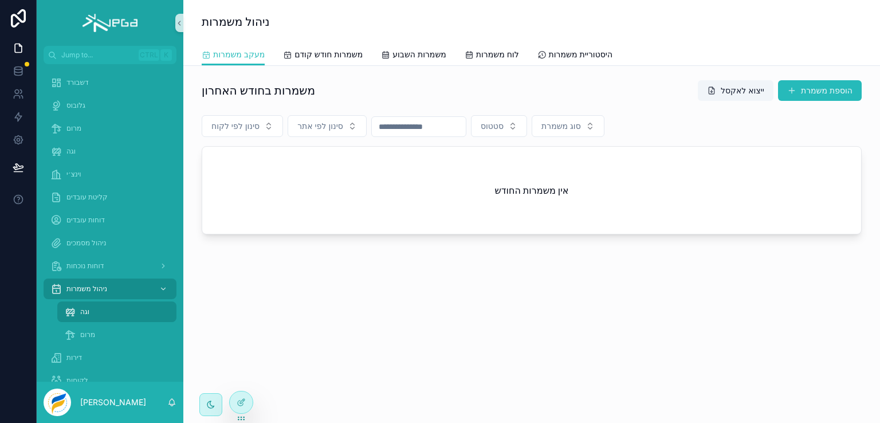
scroll to position [57, 0]
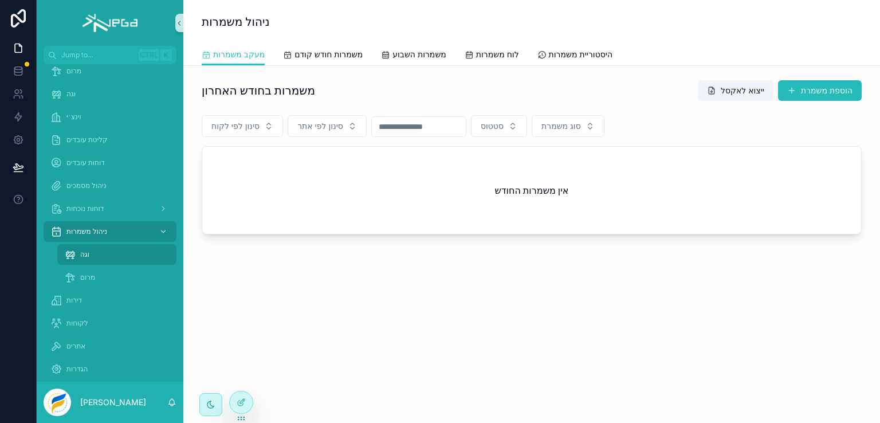
click at [85, 253] on span "וגה" at bounding box center [84, 254] width 9 height 9
click at [583, 56] on span "היסטוריית משמרות" at bounding box center [581, 54] width 64 height 11
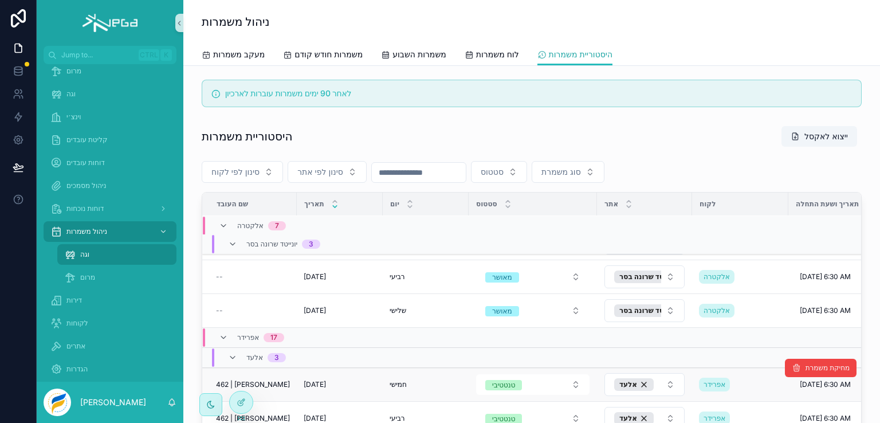
scroll to position [286, 0]
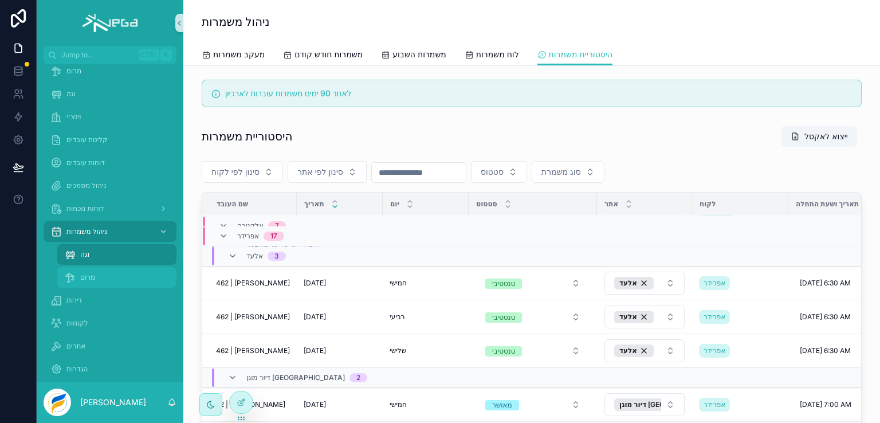
click at [81, 274] on span "מרום" at bounding box center [87, 277] width 15 height 9
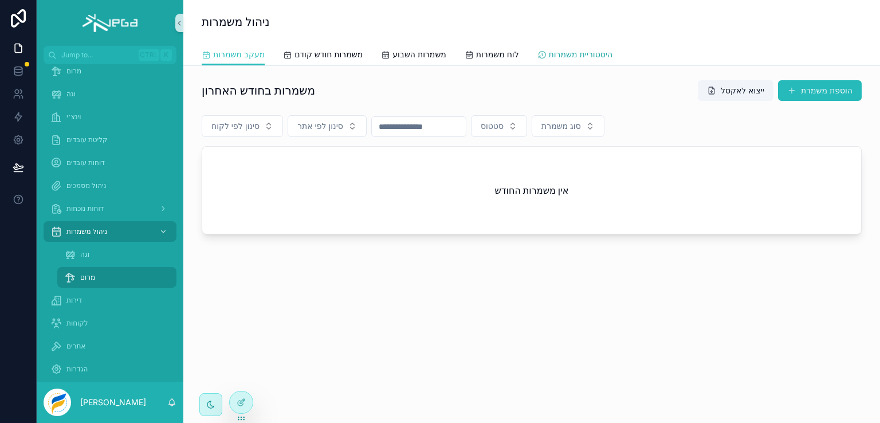
click at [573, 56] on span "היסטוריית משמרות" at bounding box center [581, 54] width 64 height 11
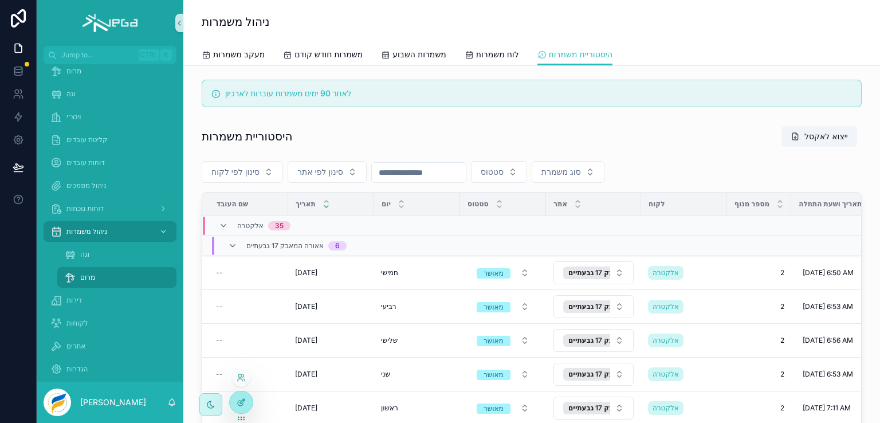
click at [239, 405] on icon at bounding box center [240, 402] width 5 height 5
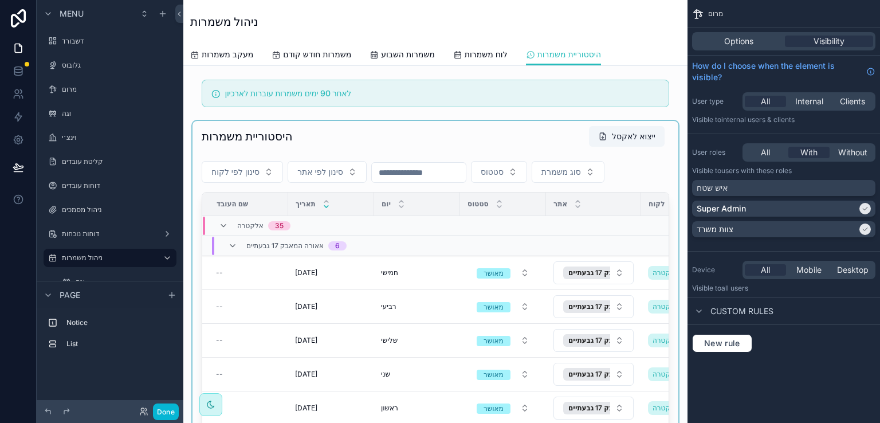
click at [662, 127] on div "scrollable content" at bounding box center [435, 320] width 486 height 399
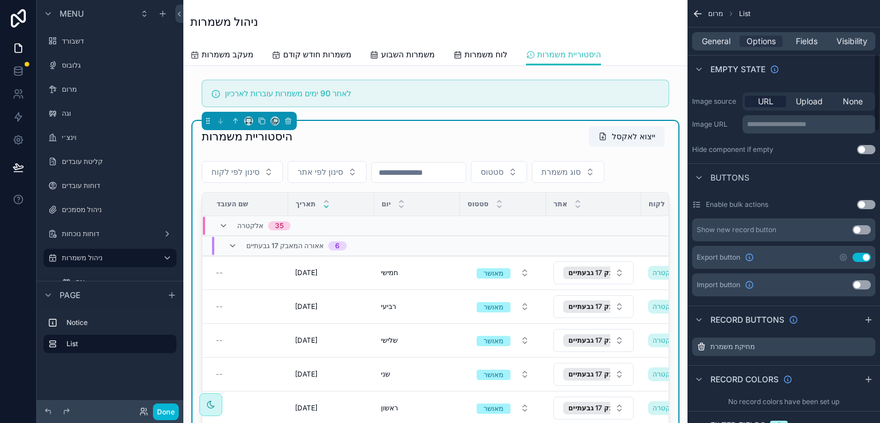
scroll to position [115, 0]
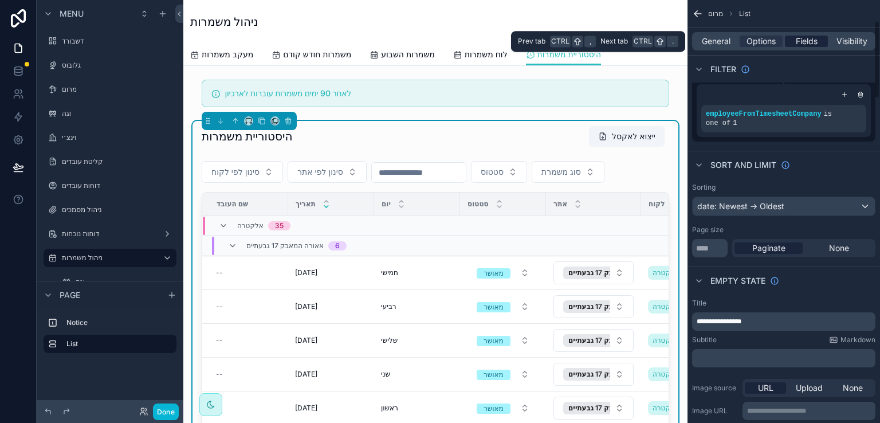
click at [810, 42] on span "Fields" at bounding box center [806, 41] width 22 height 11
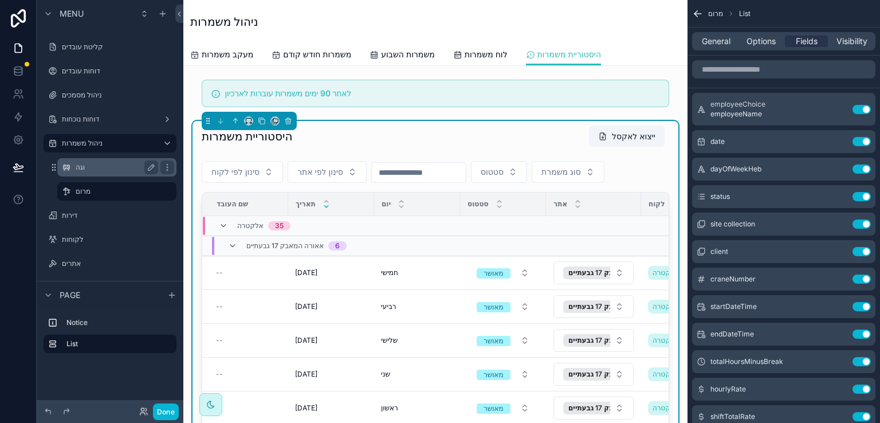
click at [82, 168] on label "וגה" at bounding box center [115, 167] width 78 height 9
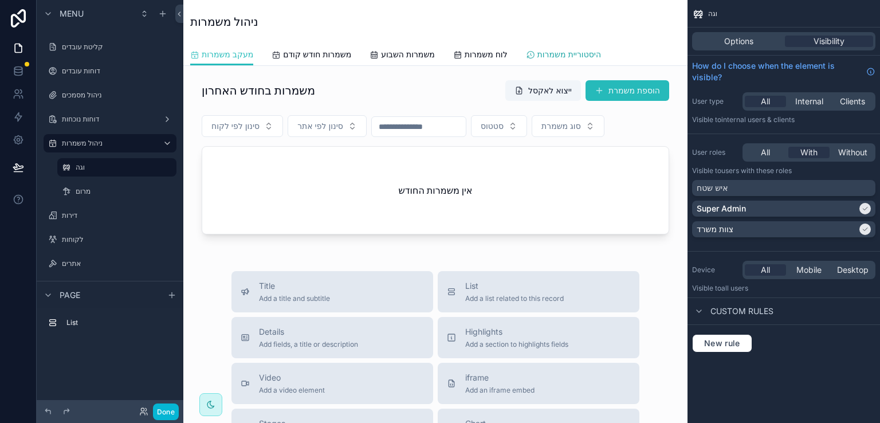
click at [581, 50] on span "היסטוריית משמרות" at bounding box center [569, 54] width 64 height 11
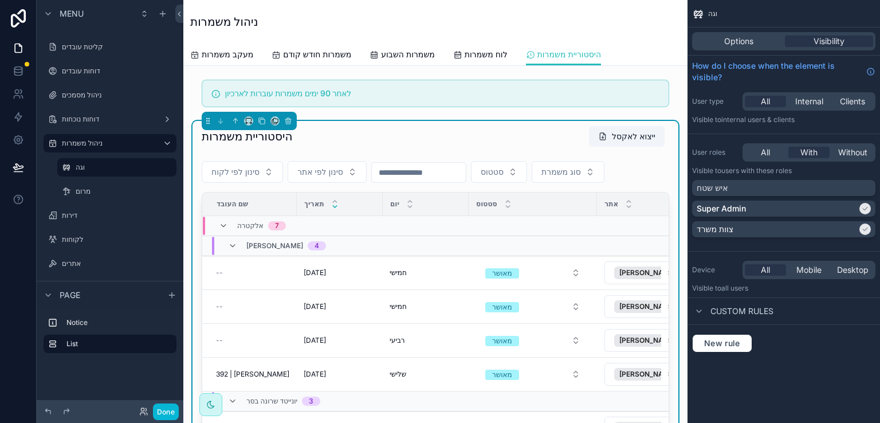
click at [662, 132] on div "היסטוריית משמרות ייצוא לאקסל סינון לפי לקוח סינון לפי אתר סטטוס סוג משמרת שם הע…" at bounding box center [435, 320] width 486 height 399
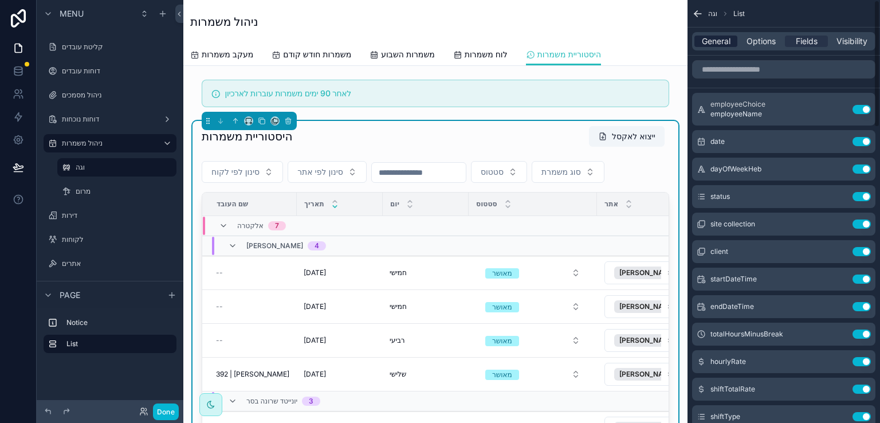
click at [717, 38] on span "General" at bounding box center [715, 41] width 29 height 11
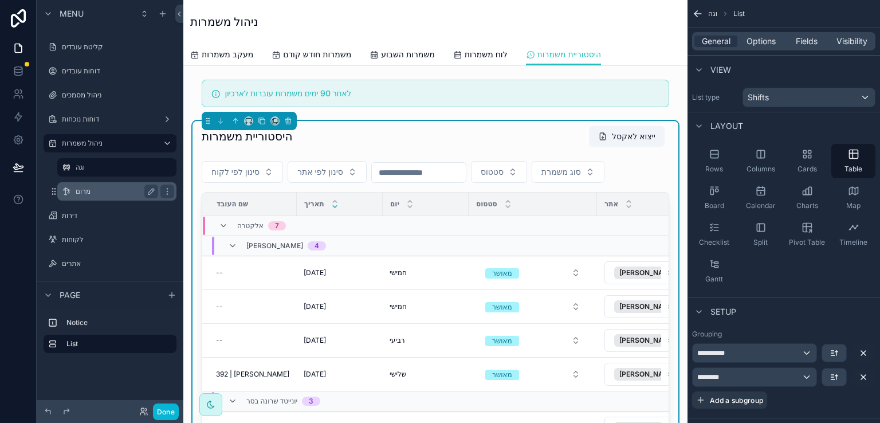
click at [83, 190] on label "מרום" at bounding box center [115, 191] width 78 height 9
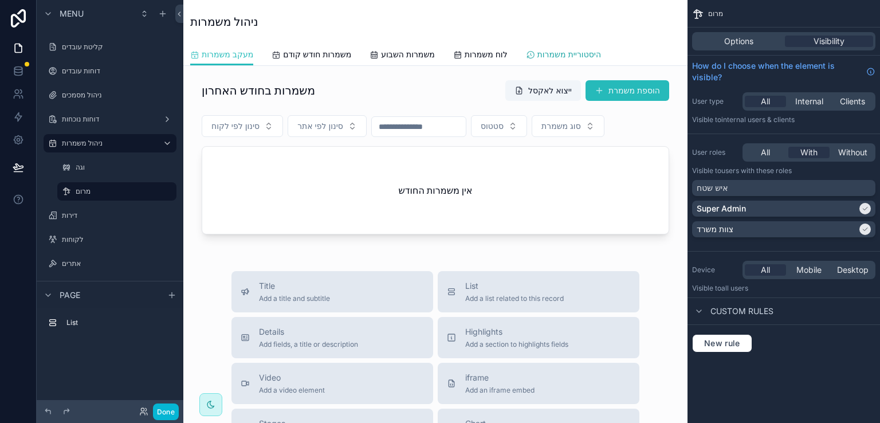
click at [570, 52] on span "היסטוריית משמרות" at bounding box center [569, 54] width 64 height 11
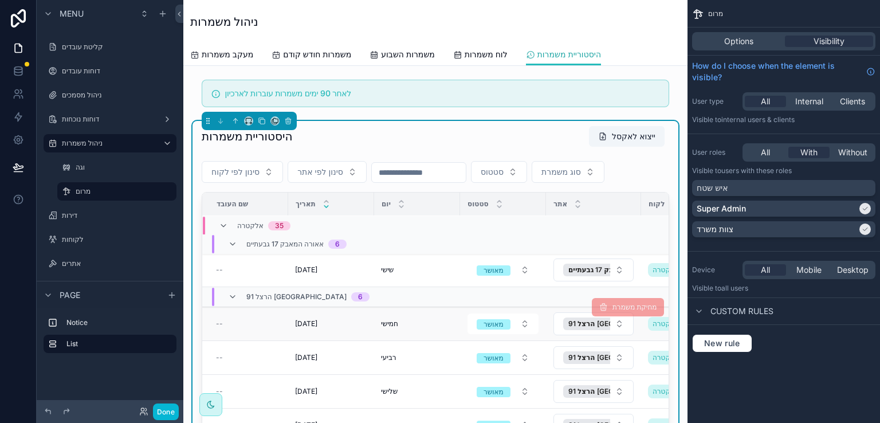
scroll to position [115, 0]
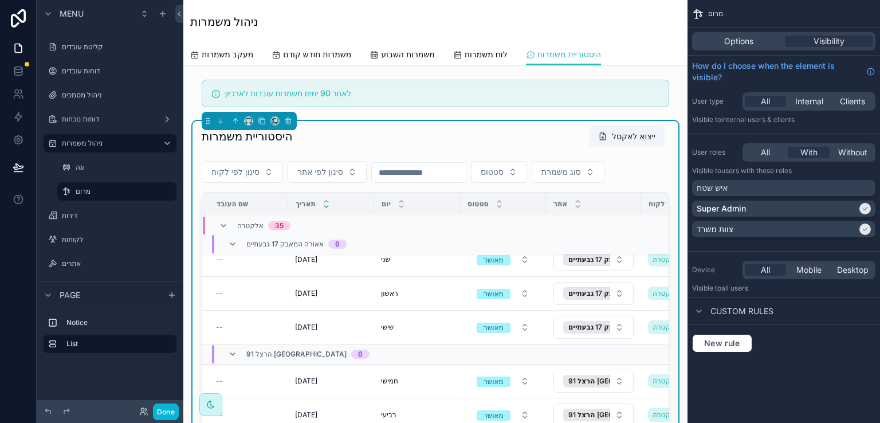
click at [433, 127] on div "היסטוריית משמרות ייצוא לאקסל" at bounding box center [435, 136] width 467 height 22
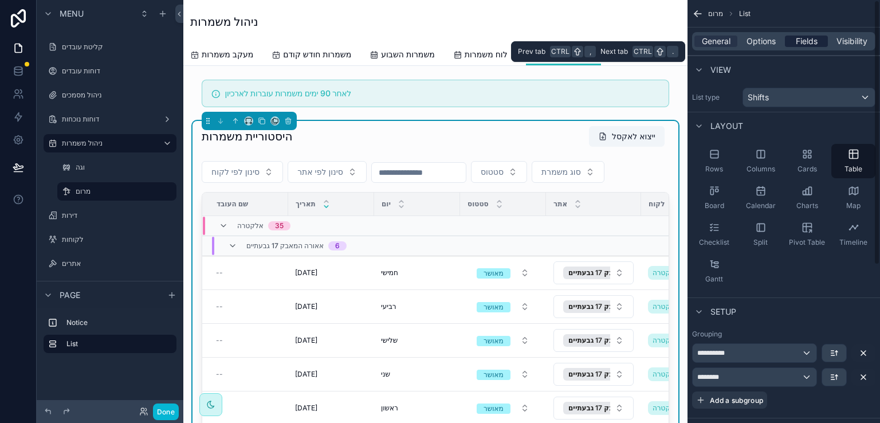
click at [809, 37] on span "Fields" at bounding box center [806, 41] width 22 height 11
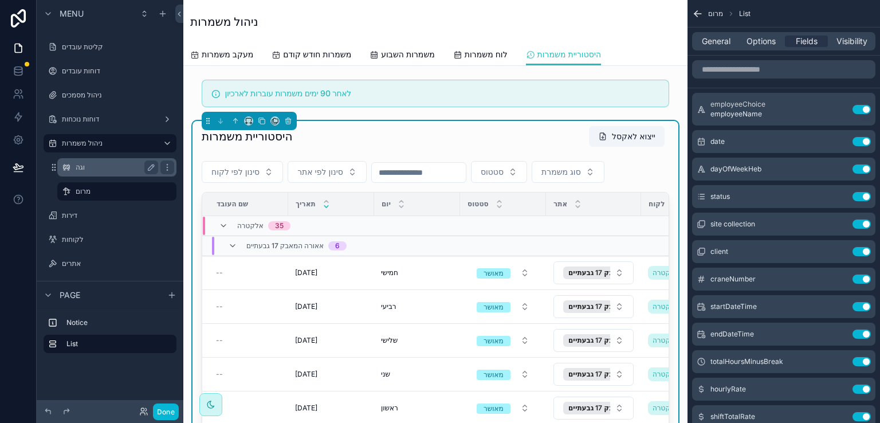
click at [80, 168] on label "וגה" at bounding box center [115, 167] width 78 height 9
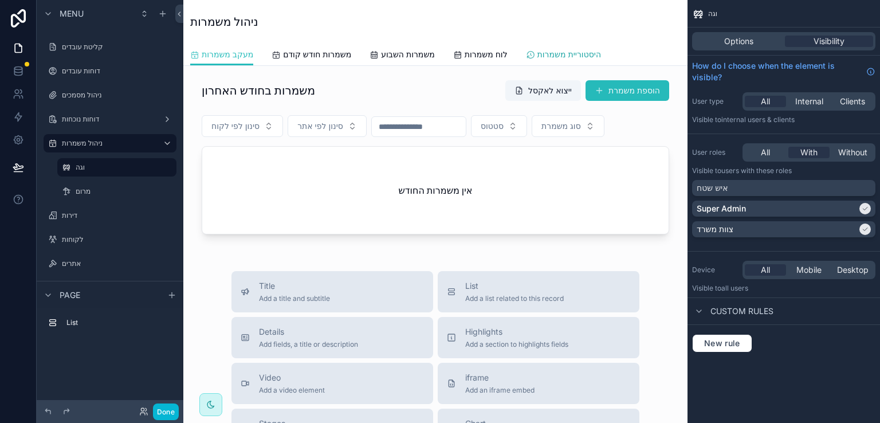
click at [581, 53] on span "היסטוריית משמרות" at bounding box center [569, 54] width 64 height 11
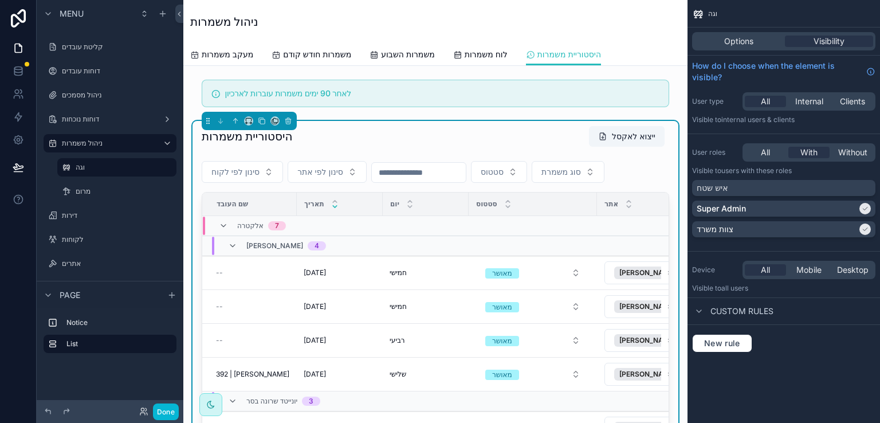
click at [661, 127] on div "היסטוריית משמרות ייצוא לאקסל סינון לפי לקוח סינון לפי אתר סטטוס סוג משמרת שם הע…" at bounding box center [435, 320] width 486 height 399
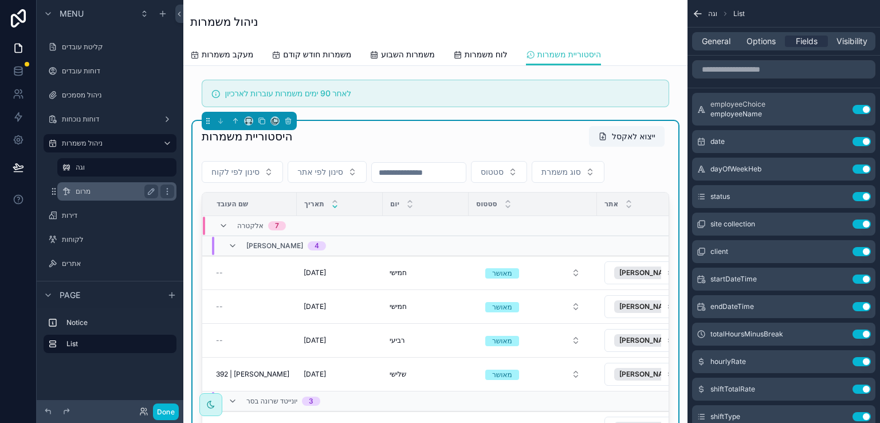
click at [86, 194] on label "מרום" at bounding box center [115, 191] width 78 height 9
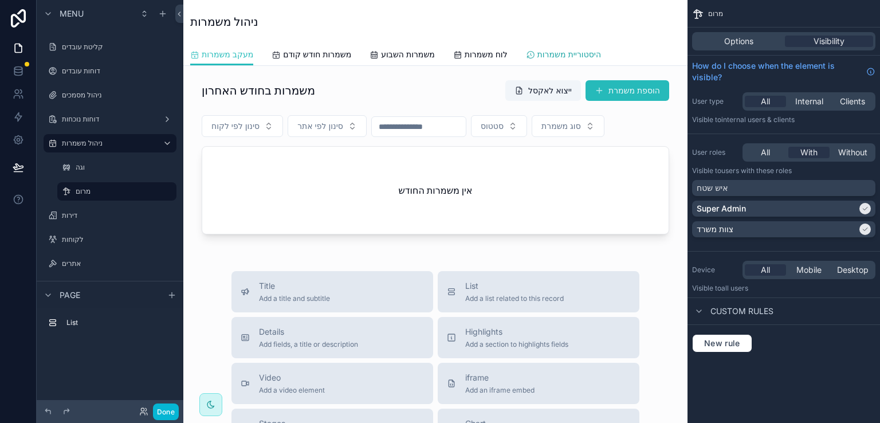
click at [554, 53] on span "היסטוריית משמרות" at bounding box center [569, 54] width 64 height 11
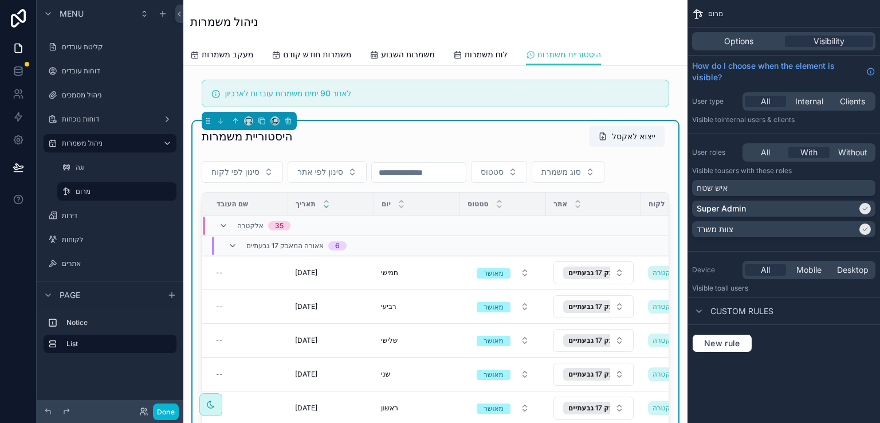
click at [662, 127] on div "היסטוריית משמרות ייצוא לאקסל סינון לפי לקוח סינון לפי אתר סטטוס סוג משמרת שם הע…" at bounding box center [435, 320] width 486 height 399
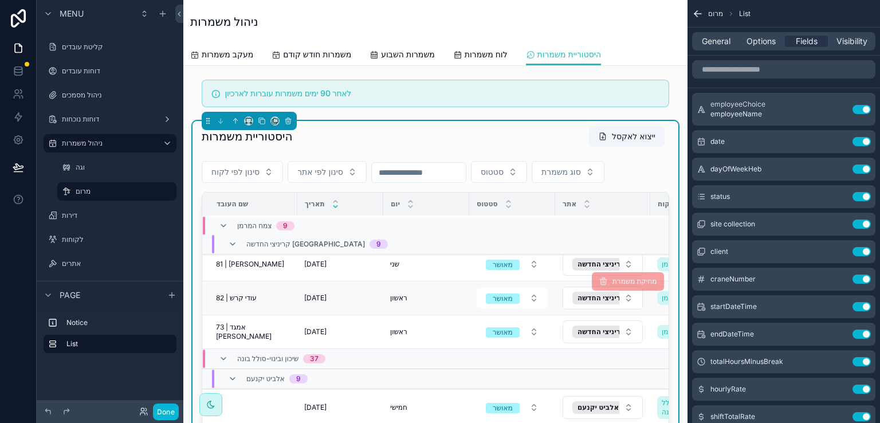
scroll to position [2134, 0]
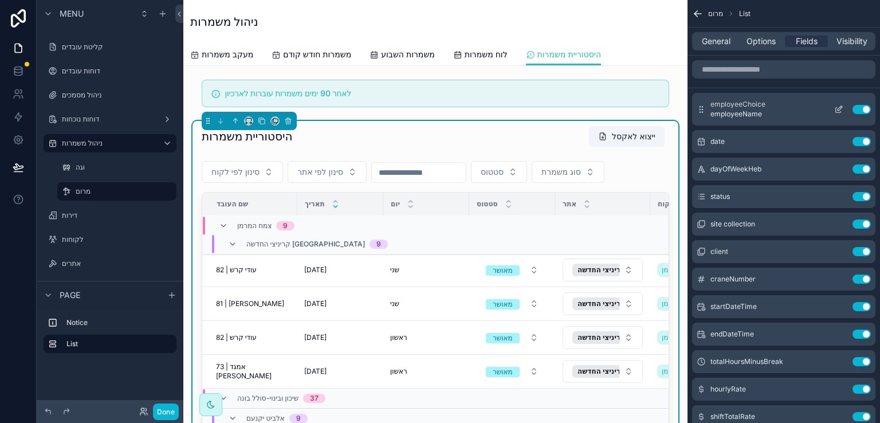
click at [837, 108] on icon "scrollable content" at bounding box center [839, 107] width 5 height 5
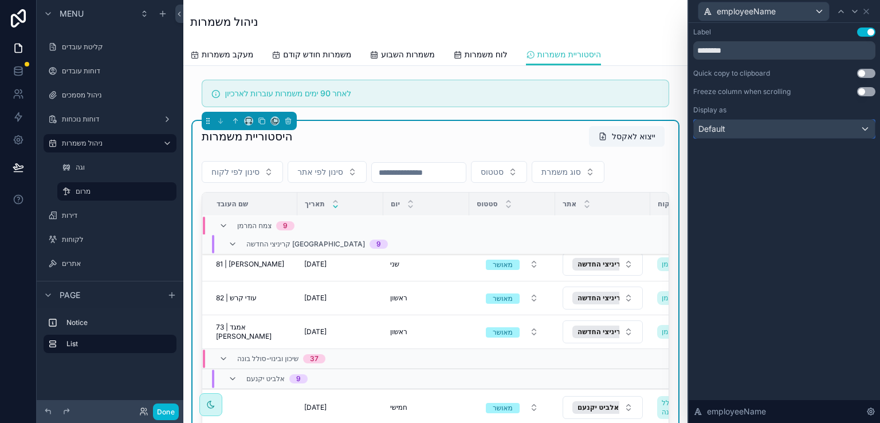
click at [864, 129] on div "Default" at bounding box center [783, 129] width 181 height 18
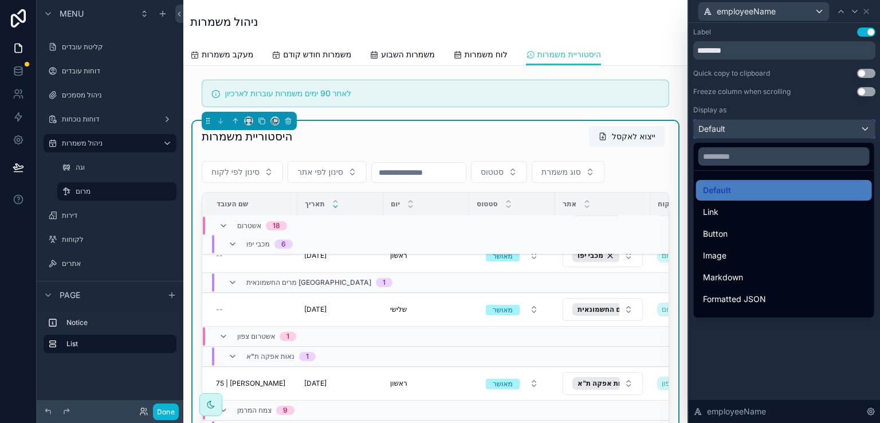
scroll to position [1783, 0]
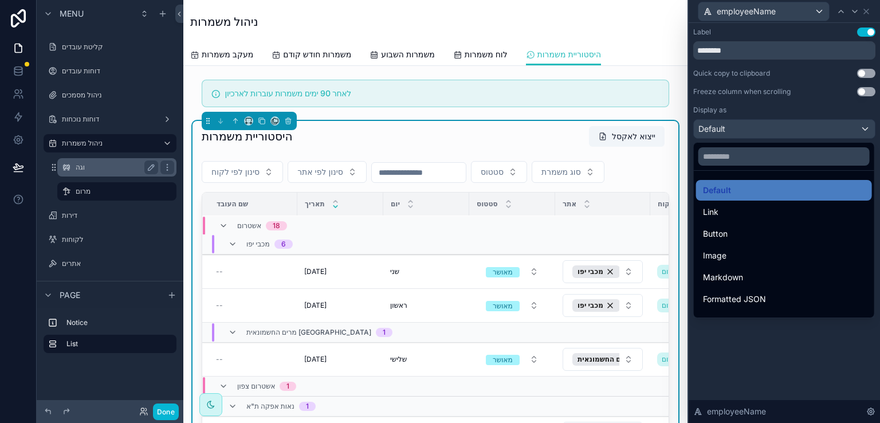
click at [79, 168] on label "וגה" at bounding box center [115, 167] width 78 height 9
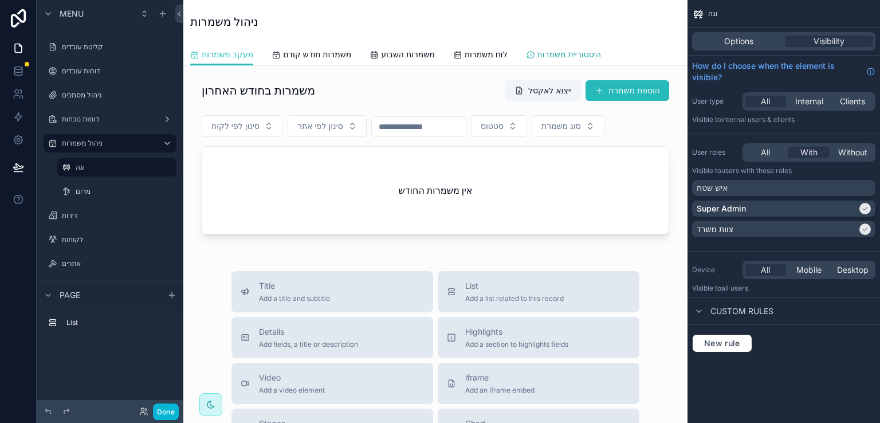
click at [552, 53] on span "היסטוריית משמרות" at bounding box center [569, 54] width 64 height 11
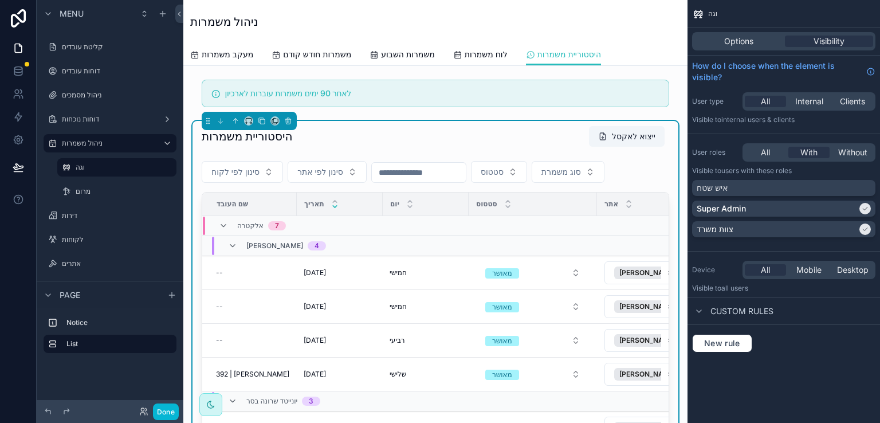
click at [661, 129] on div "היסטוריית משמרות ייצוא לאקסל סינון לפי לקוח סינון לפי אתר סטטוס סוג משמרת שם הע…" at bounding box center [435, 320] width 486 height 399
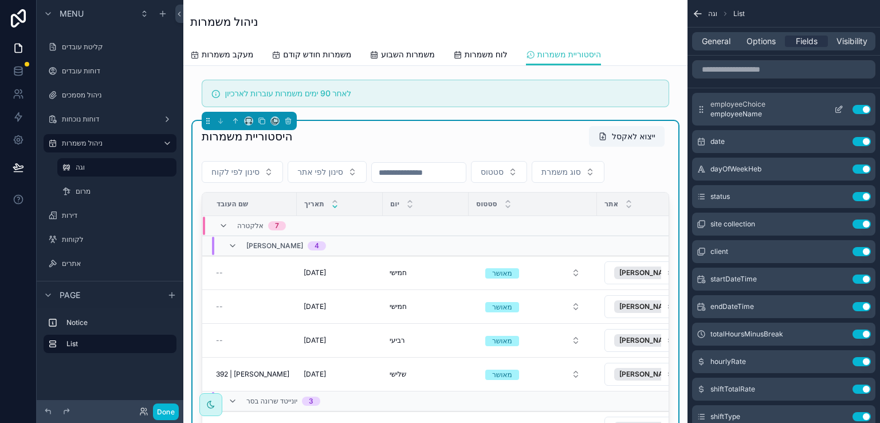
click at [837, 110] on icon "scrollable content" at bounding box center [839, 107] width 5 height 5
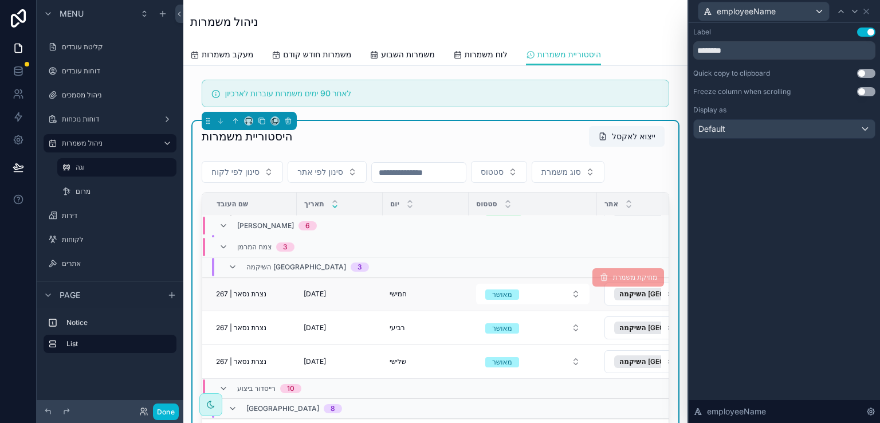
scroll to position [2111, 0]
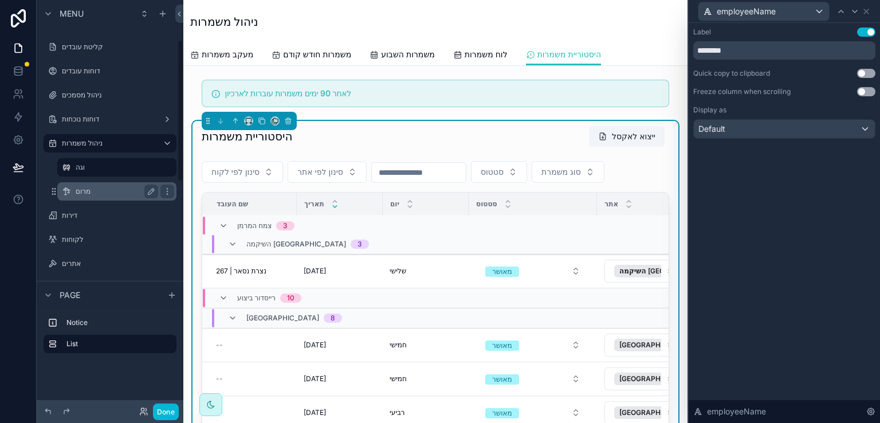
click at [84, 192] on label "מרום" at bounding box center [115, 191] width 78 height 9
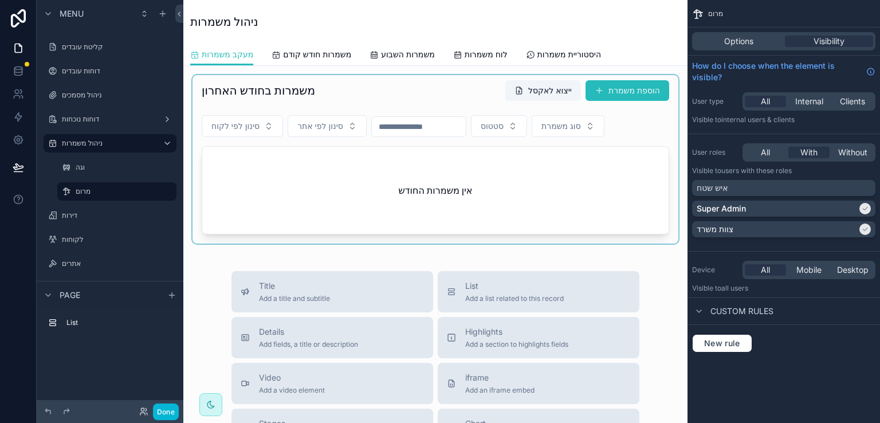
click at [435, 84] on div "scrollable content" at bounding box center [435, 159] width 486 height 168
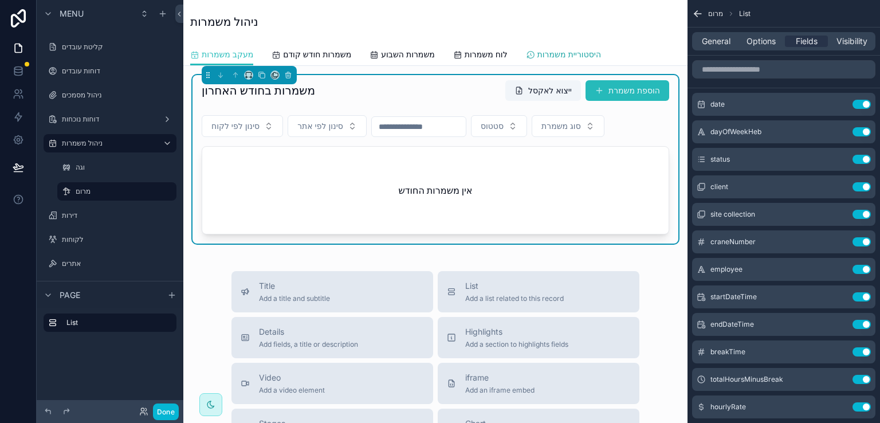
click at [561, 53] on span "היסטוריית משמרות" at bounding box center [569, 54] width 64 height 11
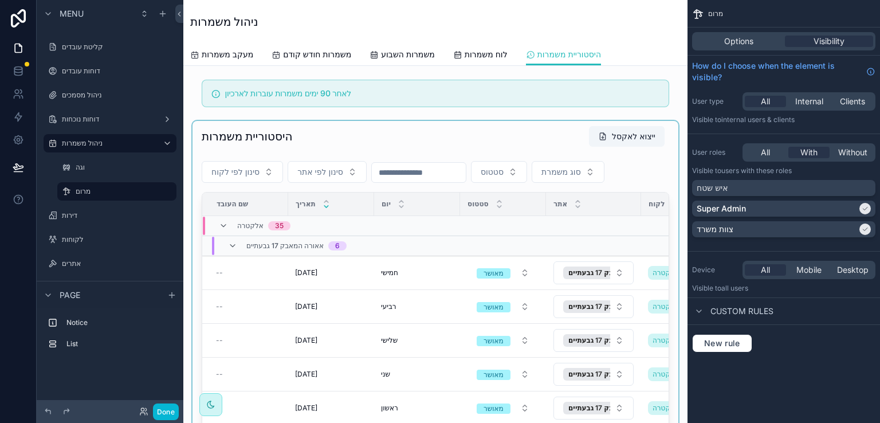
click at [547, 127] on div "scrollable content" at bounding box center [435, 320] width 486 height 399
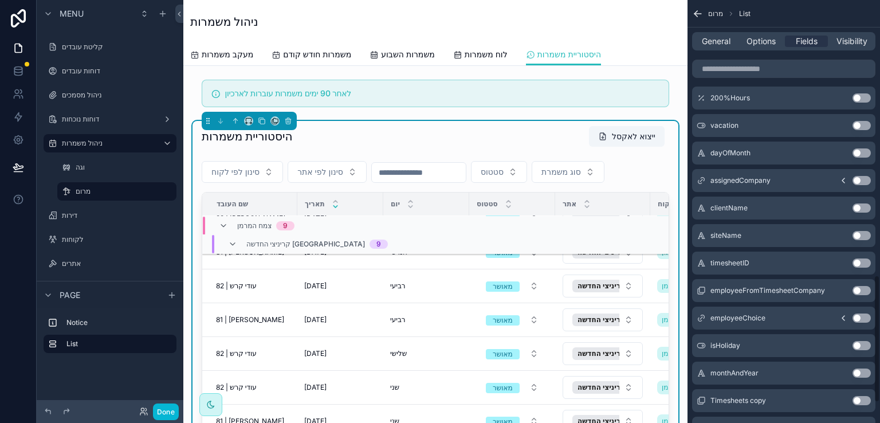
scroll to position [916, 0]
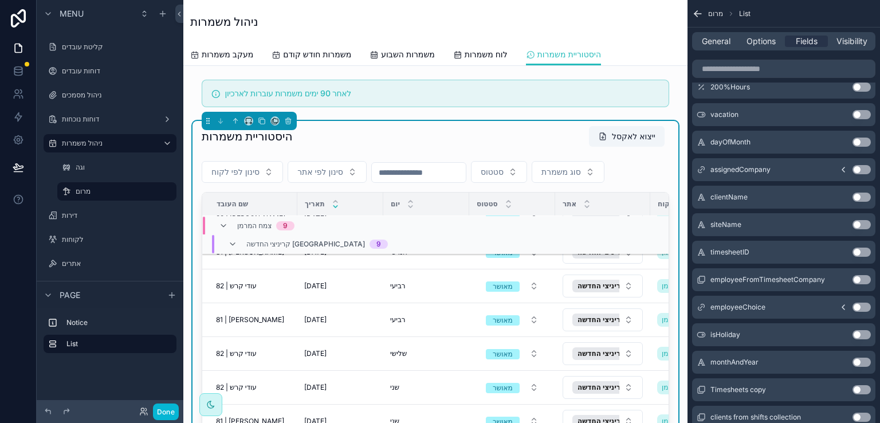
click at [841, 304] on icon "scrollable content" at bounding box center [842, 306] width 9 height 9
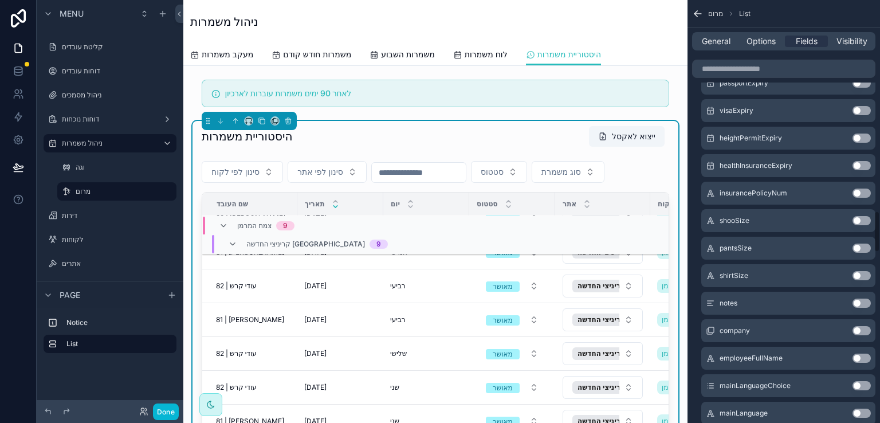
scroll to position [2176, 0]
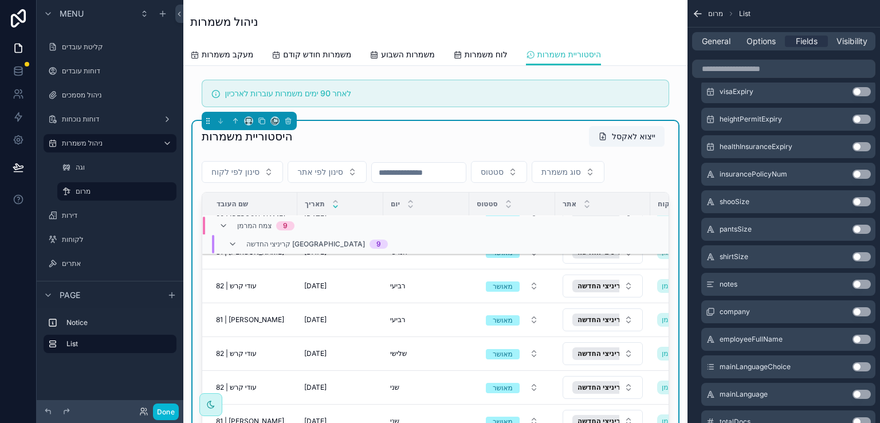
click at [859, 340] on button "Use setting" at bounding box center [861, 338] width 18 height 9
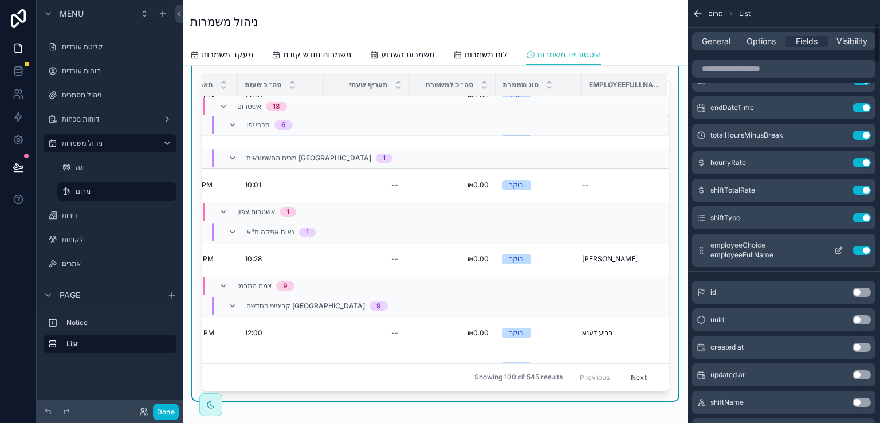
scroll to position [229, 0]
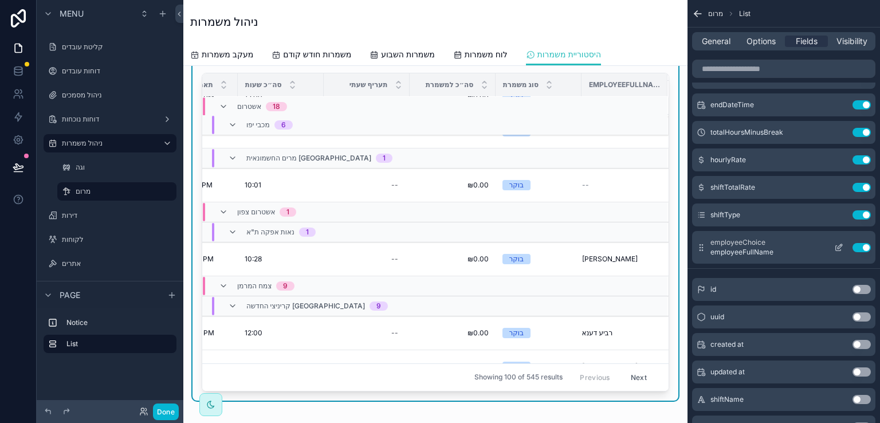
click at [857, 247] on button "Use setting" at bounding box center [861, 247] width 18 height 9
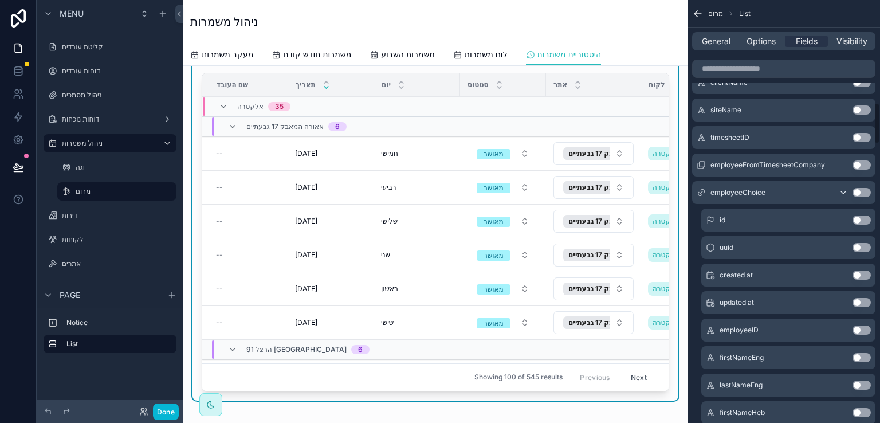
scroll to position [1088, 0]
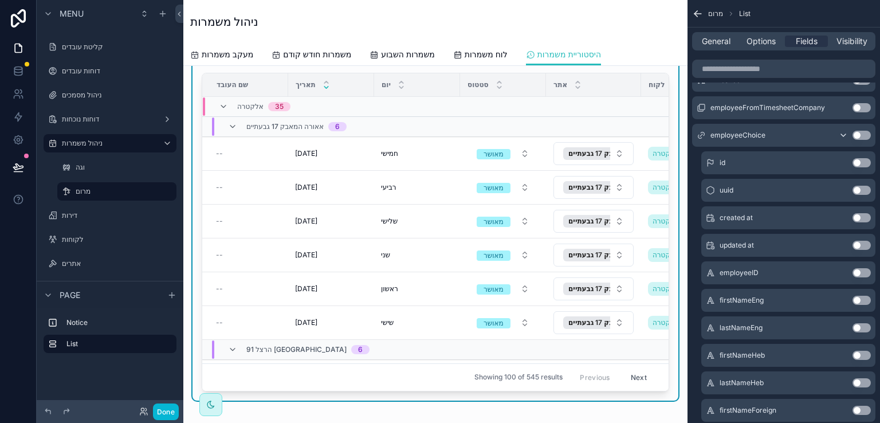
click at [859, 298] on button "Use setting" at bounding box center [861, 299] width 18 height 9
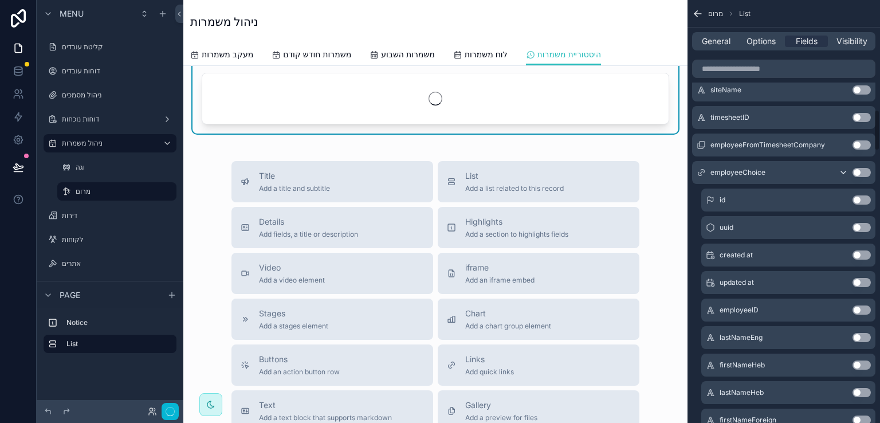
scroll to position [1125, 0]
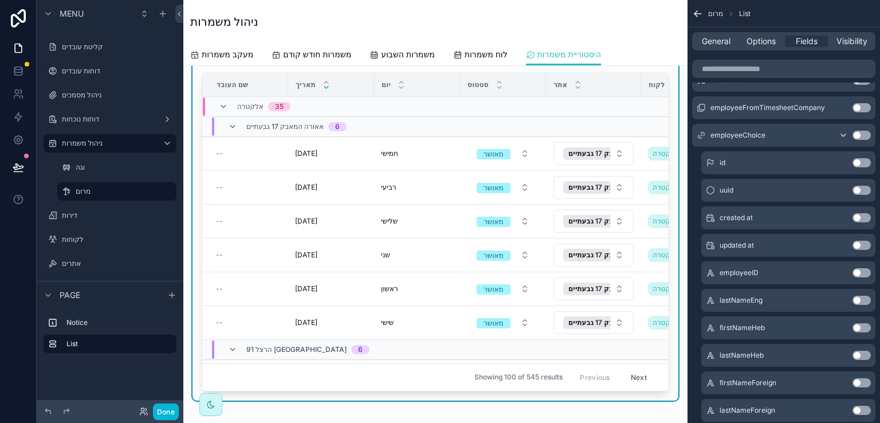
click at [854, 328] on button "Use setting" at bounding box center [861, 327] width 18 height 9
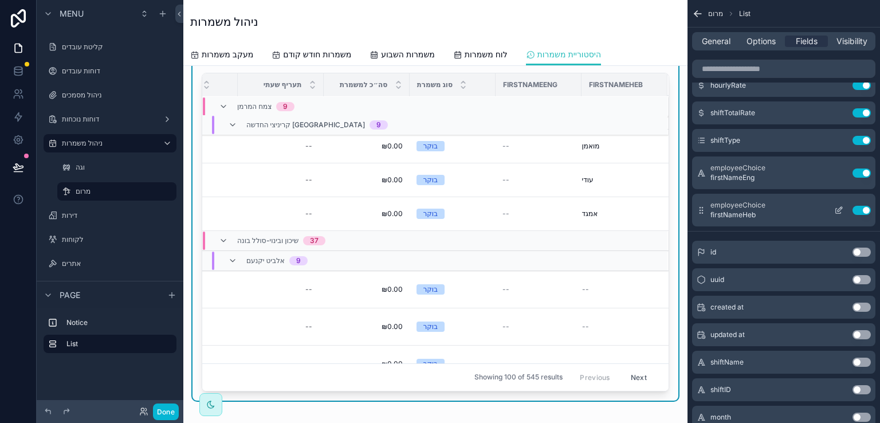
scroll to position [2133, 835]
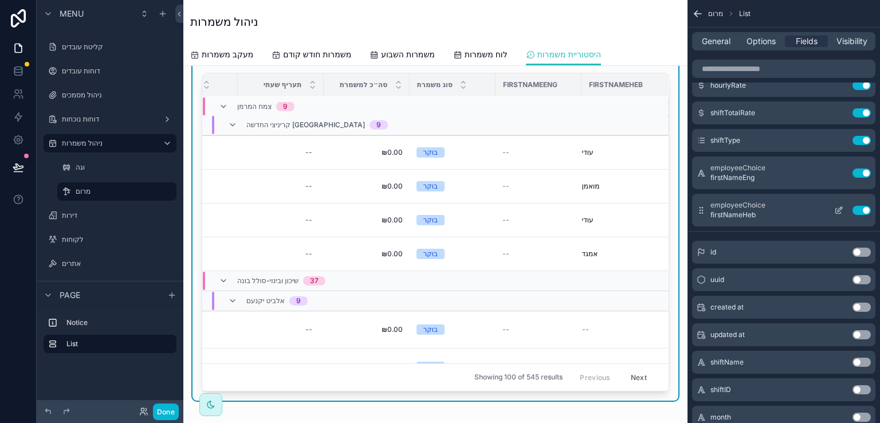
click at [863, 210] on button "Use setting" at bounding box center [861, 210] width 18 height 9
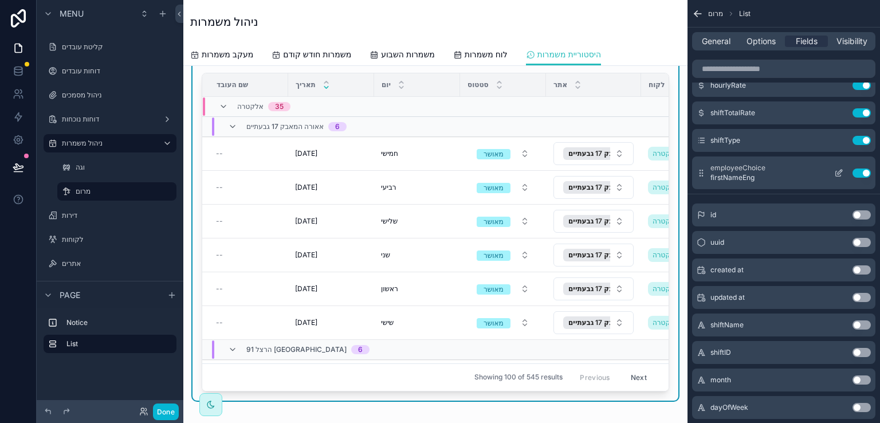
click at [858, 172] on button "Use setting" at bounding box center [861, 172] width 18 height 9
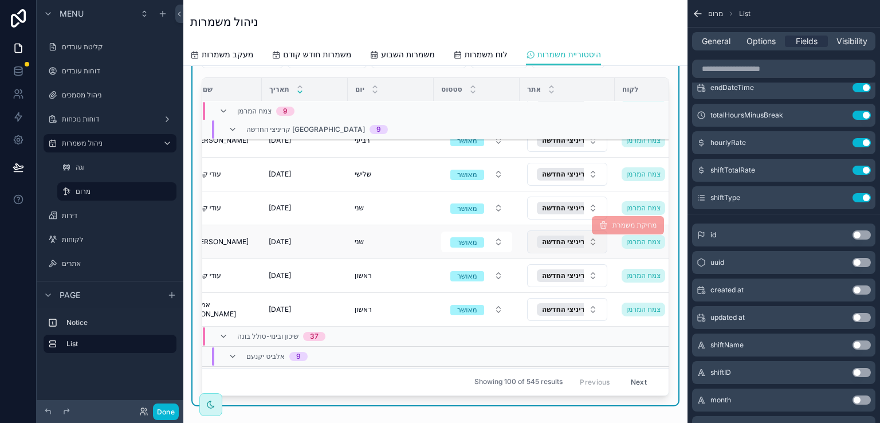
scroll to position [2122, 0]
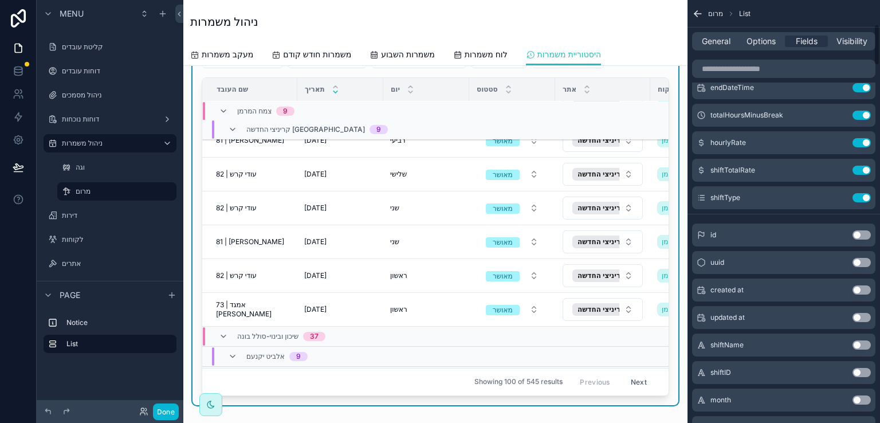
drag, startPoint x: 697, startPoint y: 40, endPoint x: 708, endPoint y: 29, distance: 15.0
drag, startPoint x: 708, startPoint y: 29, endPoint x: 615, endPoint y: 18, distance: 93.4
click at [615, 17] on div "ניהול משמרות" at bounding box center [435, 22] width 490 height 16
click at [712, 41] on span "General" at bounding box center [715, 41] width 29 height 11
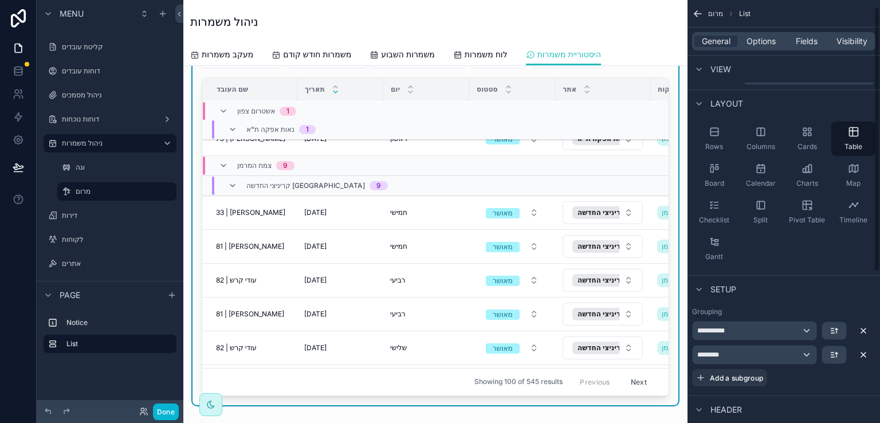
scroll to position [0, 0]
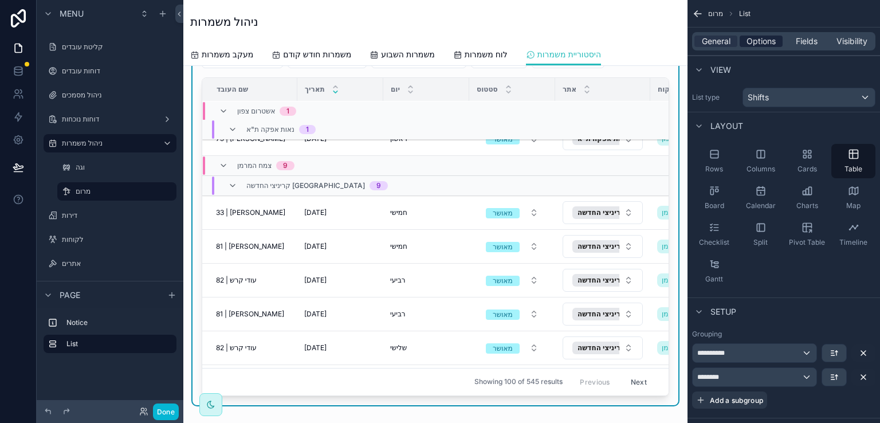
click at [770, 41] on span "Options" at bounding box center [760, 41] width 29 height 11
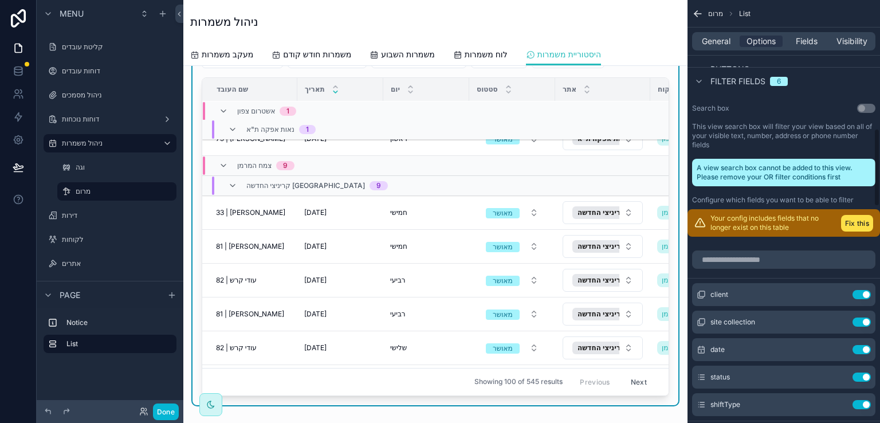
scroll to position [687, 0]
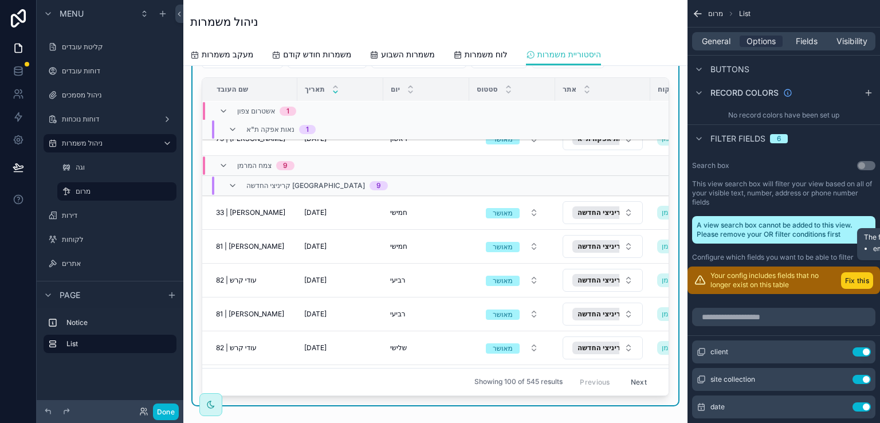
click at [858, 272] on button "Fix this" at bounding box center [857, 280] width 32 height 17
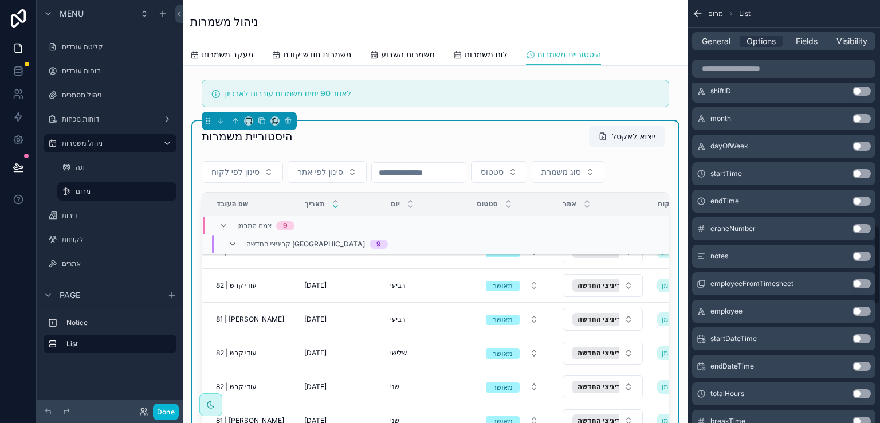
scroll to position [1203, 0]
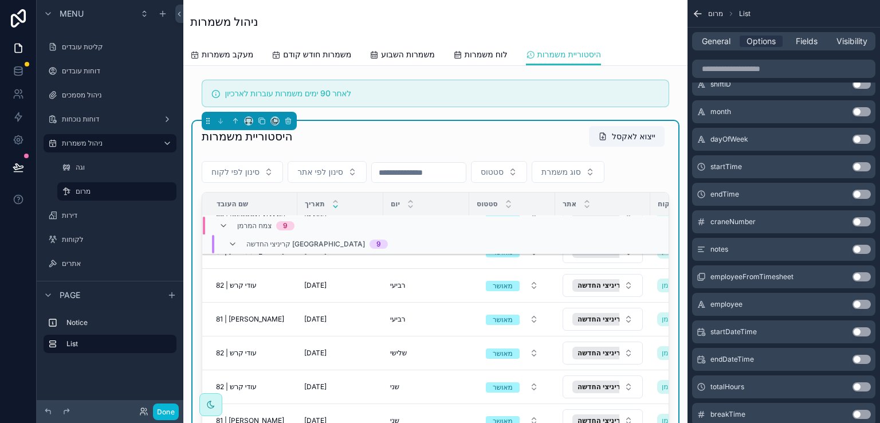
click at [864, 299] on button "Use setting" at bounding box center [861, 303] width 18 height 9
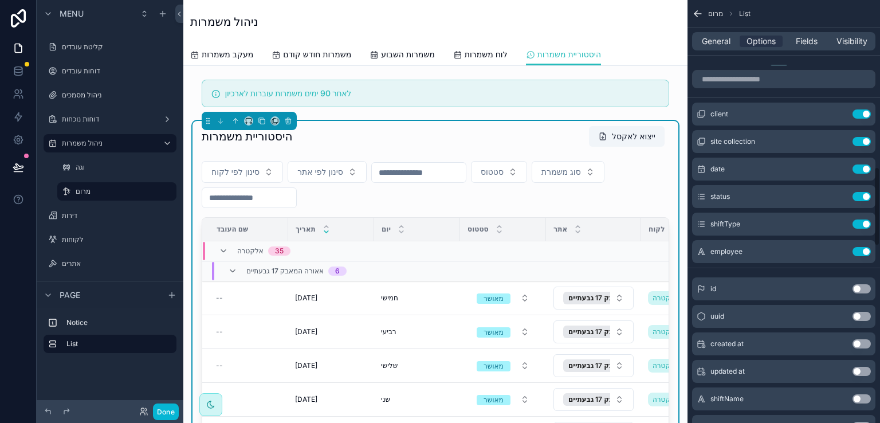
scroll to position [944, 0]
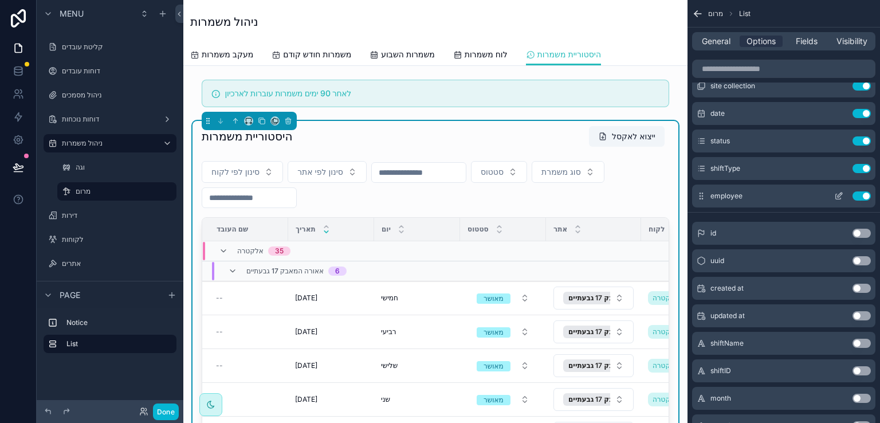
click at [858, 191] on button "Use setting" at bounding box center [861, 195] width 18 height 9
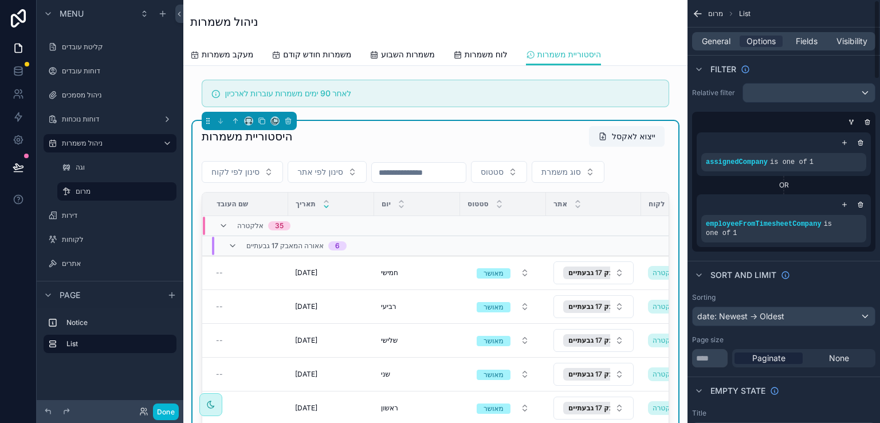
scroll to position [0, 0]
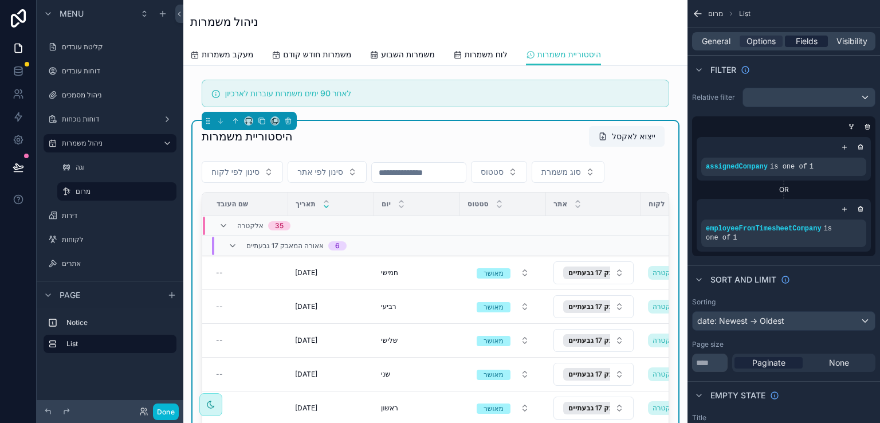
click at [803, 36] on span "Fields" at bounding box center [806, 41] width 22 height 11
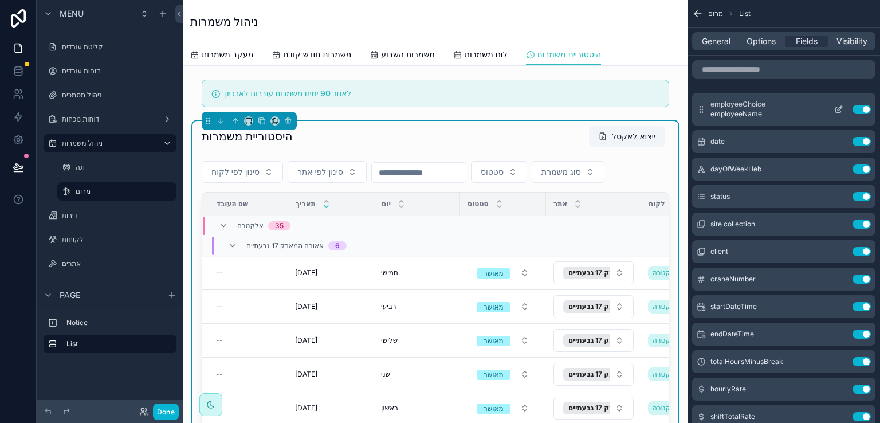
click at [838, 108] on icon "scrollable content" at bounding box center [838, 109] width 9 height 9
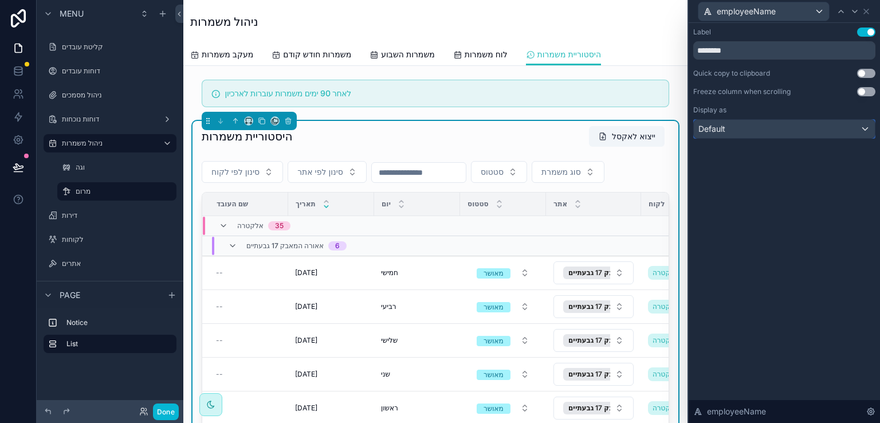
click at [862, 128] on div "Default" at bounding box center [783, 129] width 181 height 18
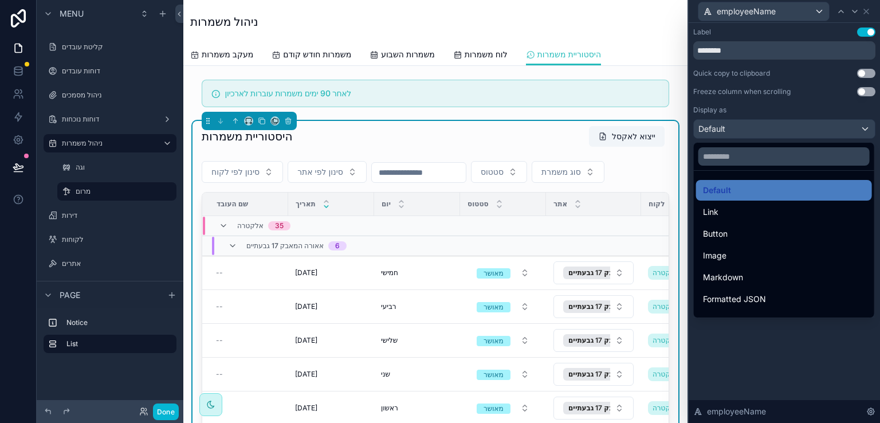
click at [866, 10] on div at bounding box center [783, 211] width 191 height 423
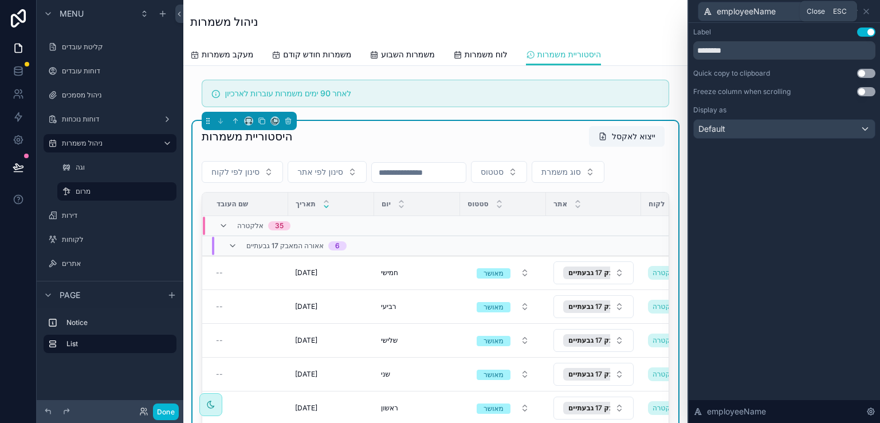
click at [866, 10] on icon at bounding box center [865, 11] width 9 height 9
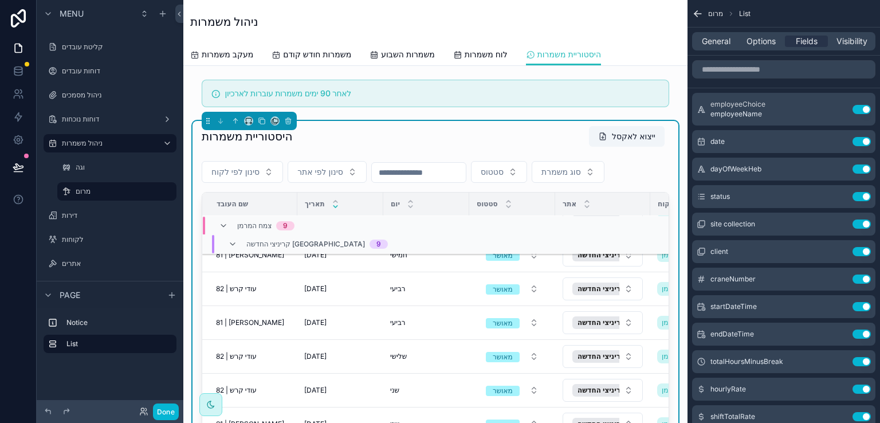
scroll to position [2007, 0]
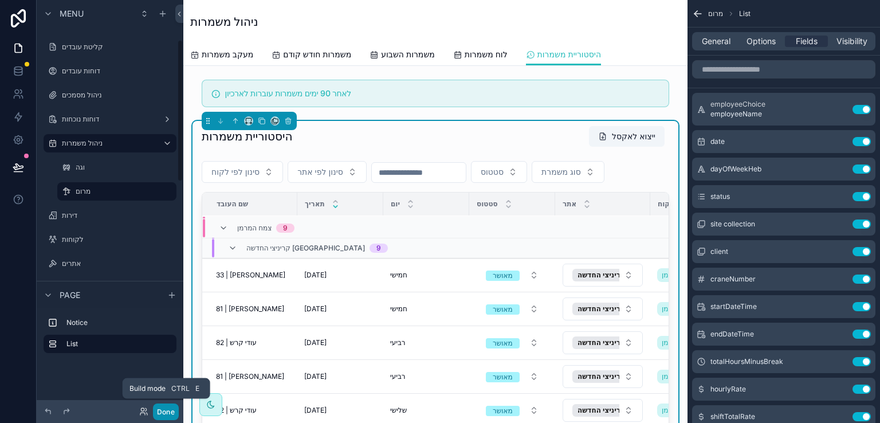
click at [163, 408] on button "Done" at bounding box center [166, 411] width 26 height 17
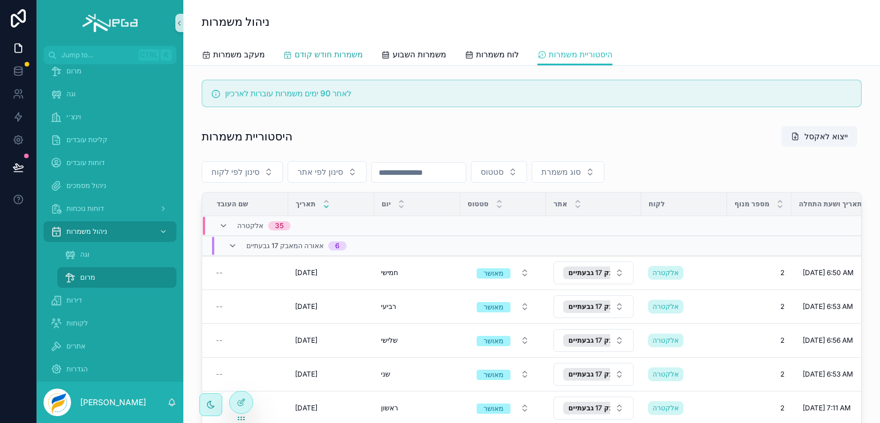
click at [320, 54] on span "משמרות חודש קודם" at bounding box center [328, 54] width 68 height 11
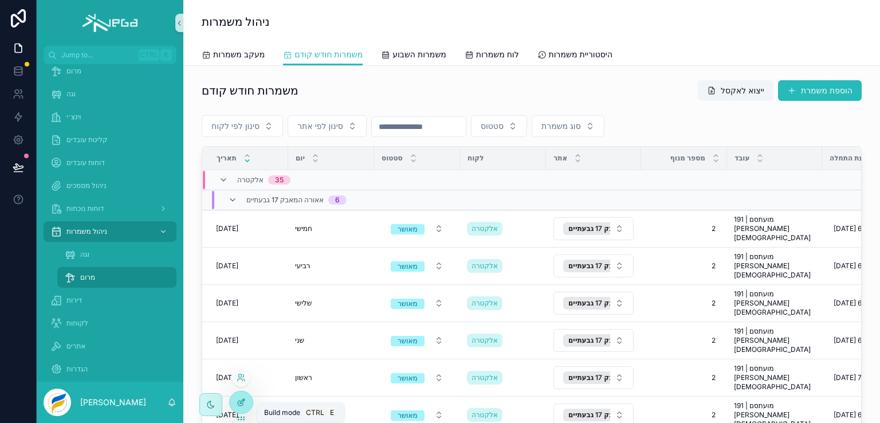
click at [242, 402] on icon at bounding box center [241, 401] width 9 height 9
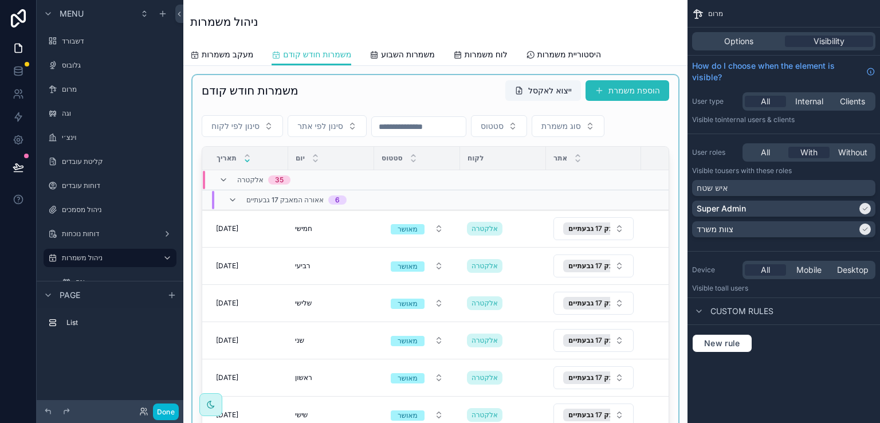
click at [651, 115] on div "scrollable content" at bounding box center [435, 274] width 486 height 399
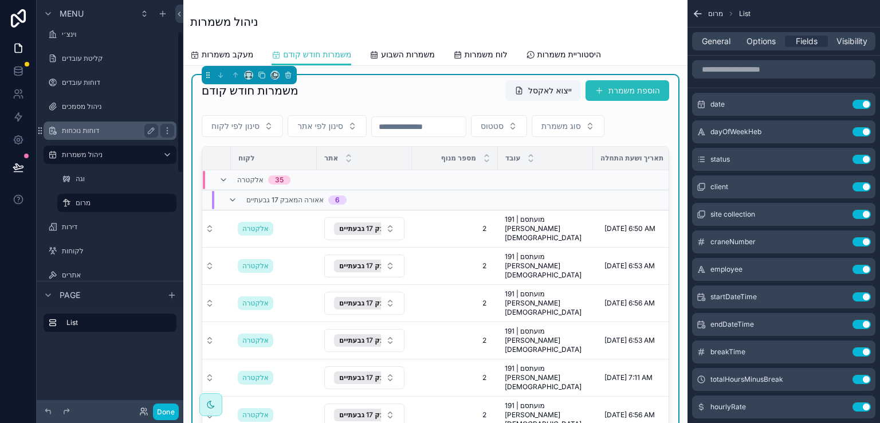
scroll to position [115, 0]
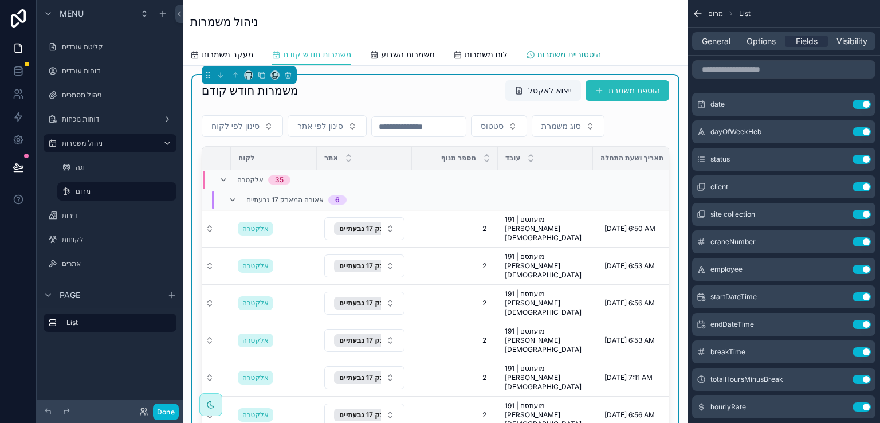
click at [595, 53] on span "היסטוריית משמרות" at bounding box center [569, 54] width 64 height 11
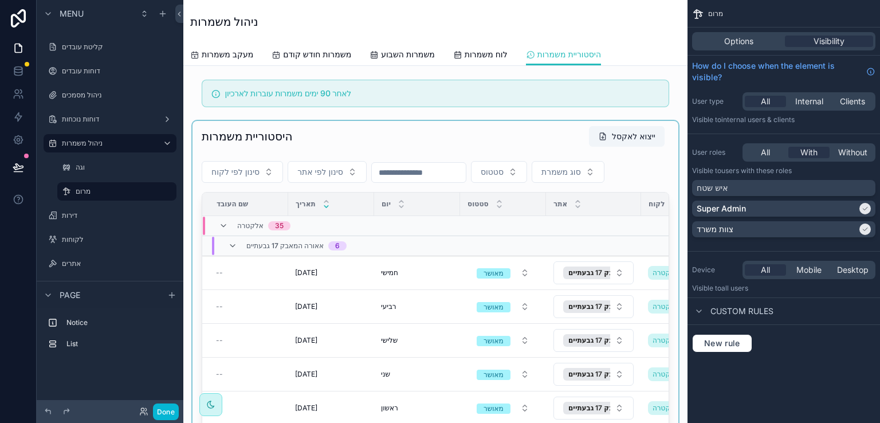
click at [659, 158] on div "scrollable content" at bounding box center [435, 320] width 486 height 399
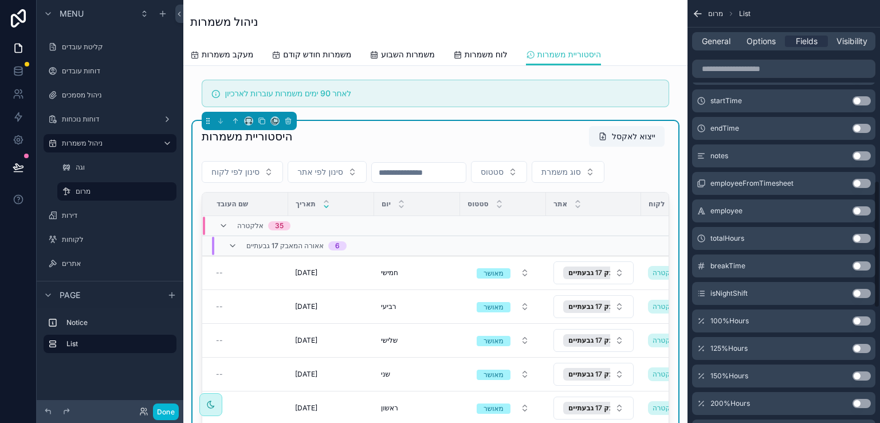
scroll to position [573, 0]
click at [858, 239] on button "Use setting" at bounding box center [861, 238] width 18 height 9
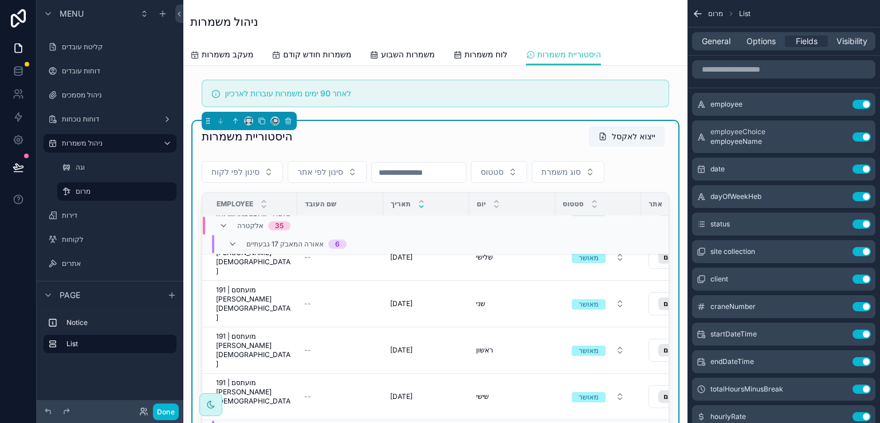
scroll to position [0, 0]
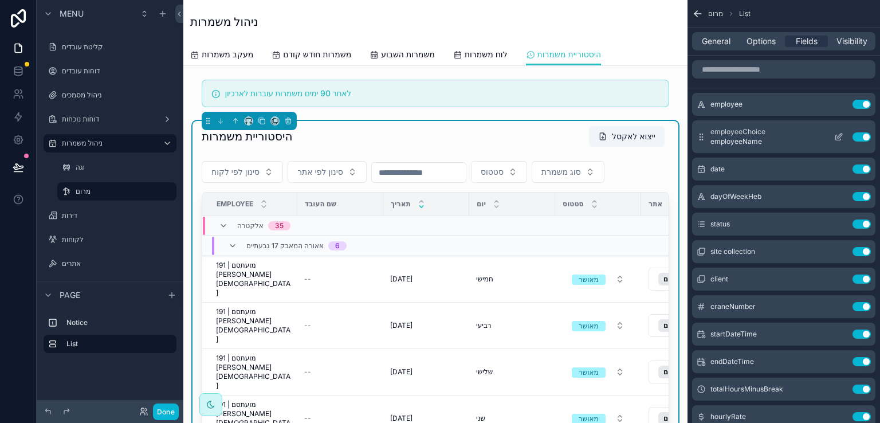
click at [835, 134] on icon "scrollable content" at bounding box center [838, 136] width 9 height 9
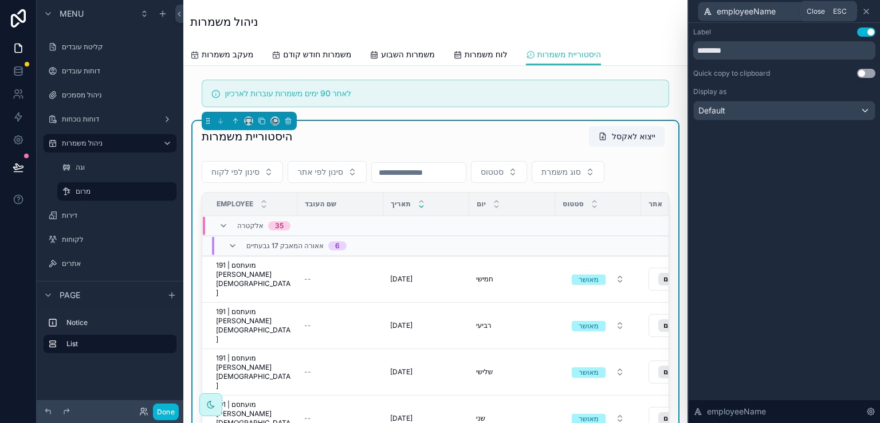
click at [866, 11] on icon at bounding box center [866, 11] width 5 height 5
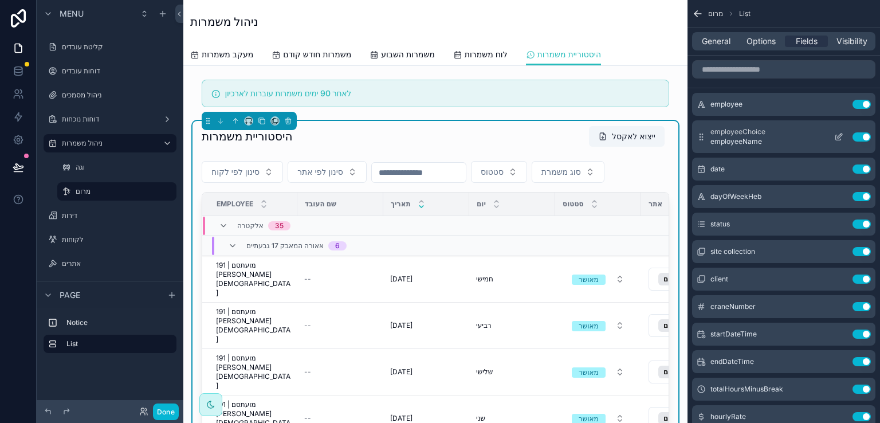
click at [862, 135] on button "Use setting" at bounding box center [861, 136] width 18 height 9
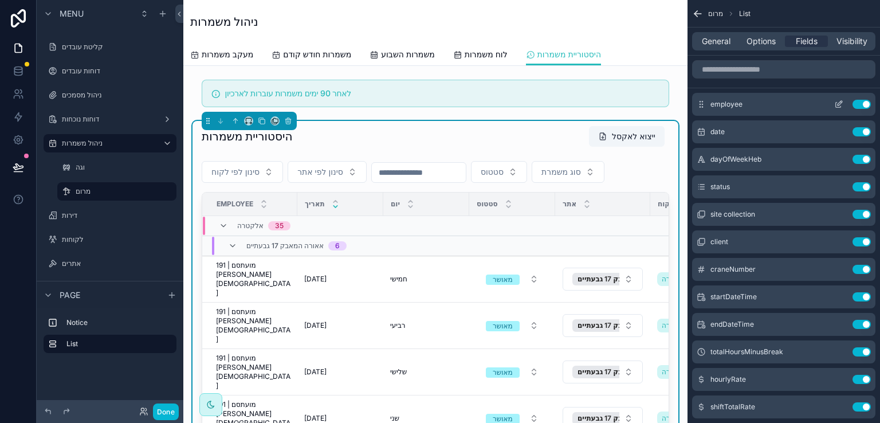
click at [835, 103] on icon "scrollable content" at bounding box center [837, 105] width 5 height 5
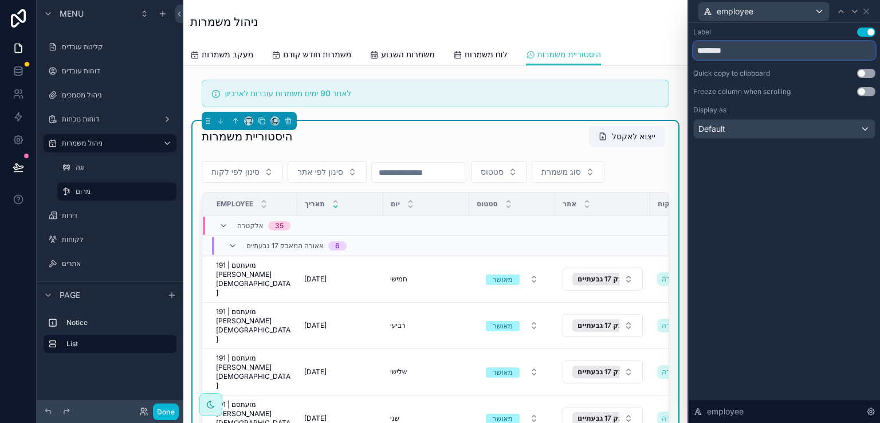
click at [736, 49] on input "********" at bounding box center [784, 50] width 182 height 18
type input "********"
click at [866, 10] on icon at bounding box center [865, 11] width 9 height 9
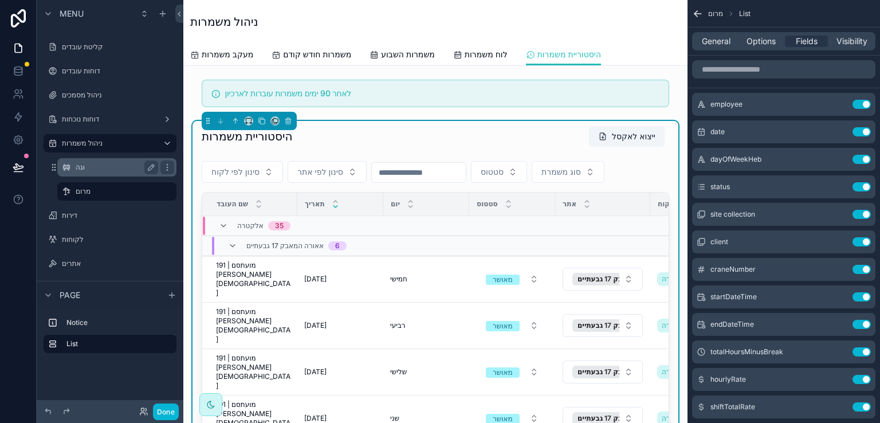
click at [81, 167] on label "וגה" at bounding box center [115, 167] width 78 height 9
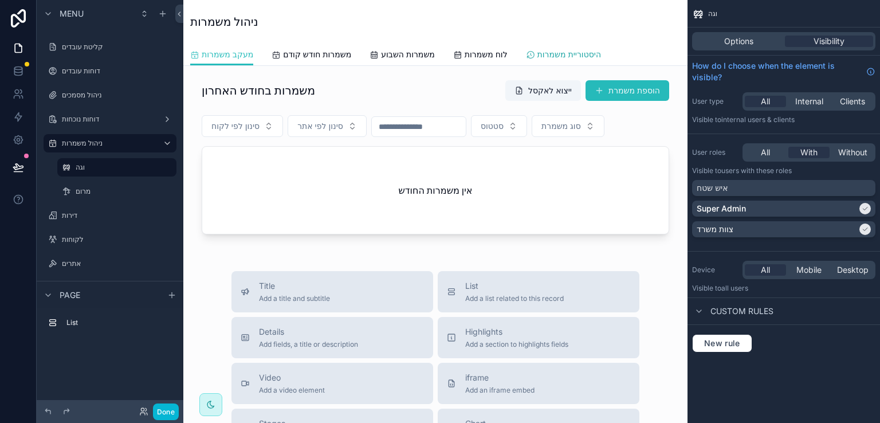
click at [575, 54] on span "היסטוריית משמרות" at bounding box center [569, 54] width 64 height 11
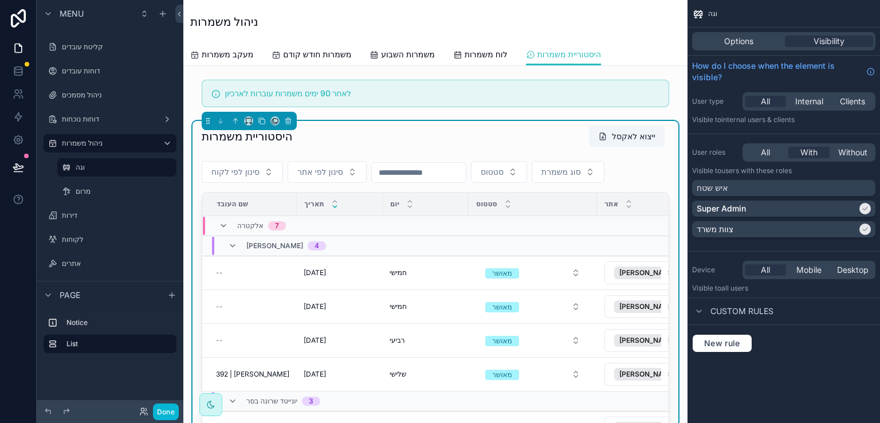
click at [662, 126] on div "היסטוריית משמרות ייצוא לאקסל סינון לפי לקוח סינון לפי אתר סטטוס סוג משמרת שם הע…" at bounding box center [435, 320] width 486 height 399
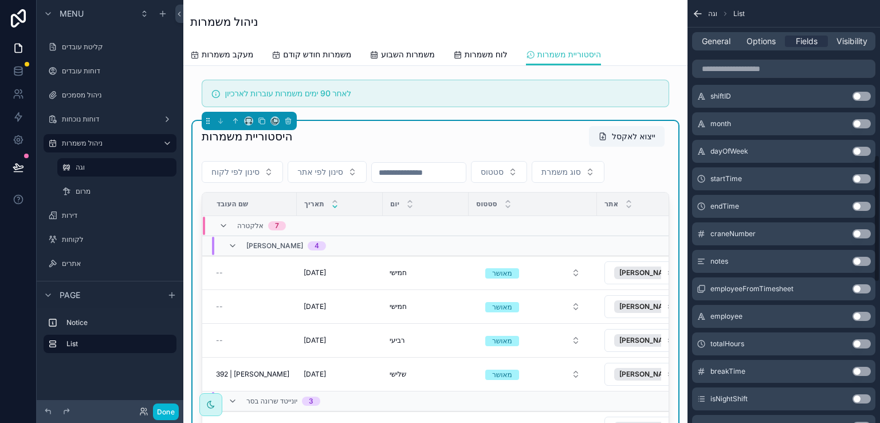
scroll to position [515, 0]
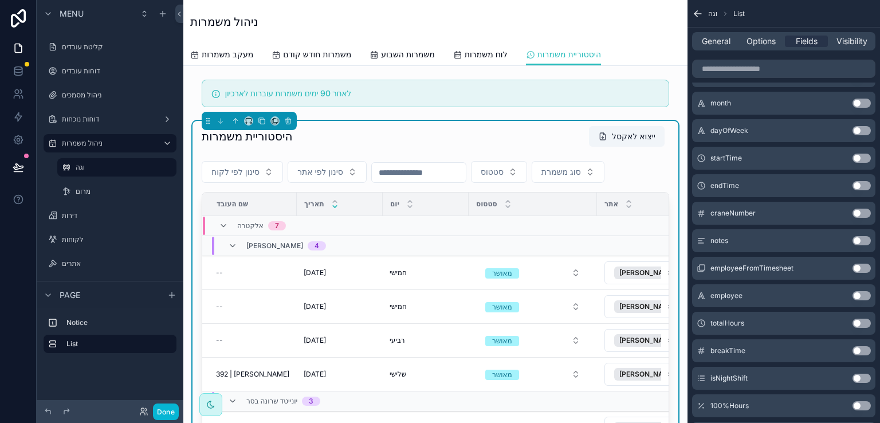
click at [858, 294] on button "Use setting" at bounding box center [861, 295] width 18 height 9
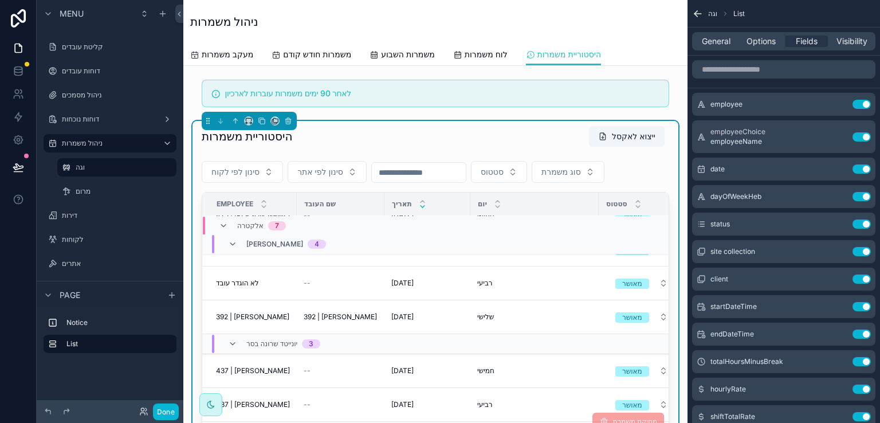
scroll to position [172, 0]
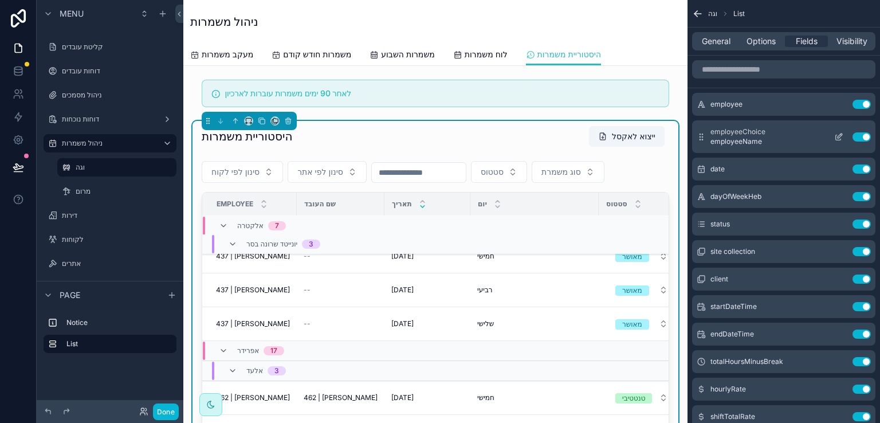
click at [857, 136] on button "Use setting" at bounding box center [861, 136] width 18 height 9
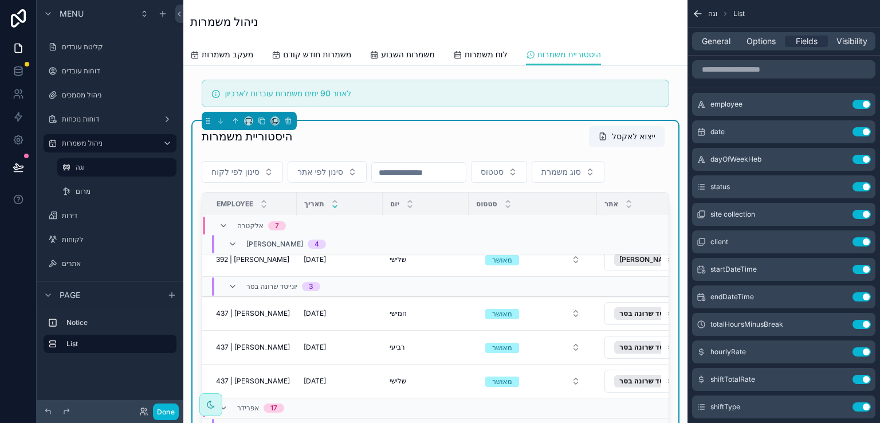
scroll to position [0, 0]
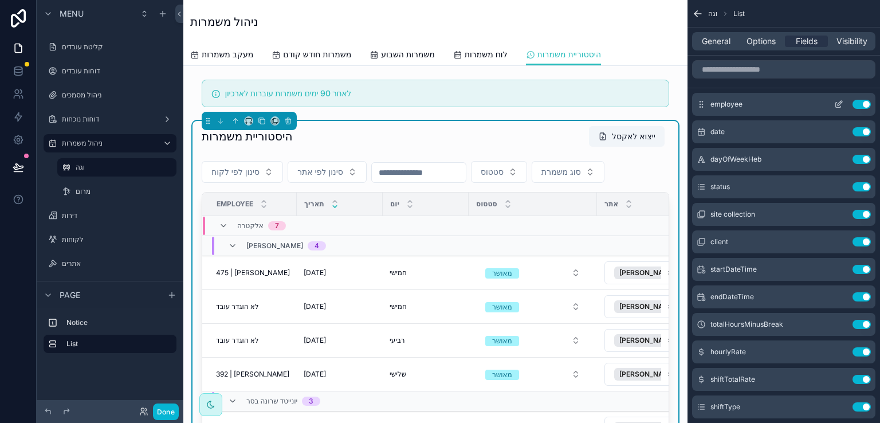
click at [835, 101] on icon "scrollable content" at bounding box center [838, 104] width 9 height 9
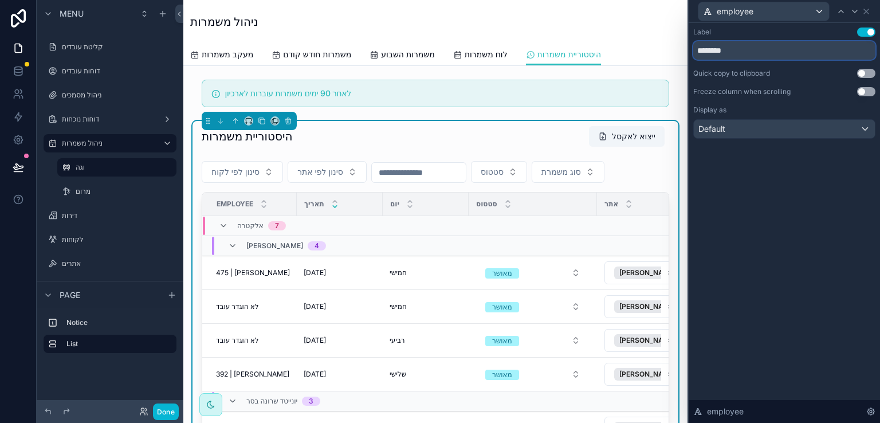
click at [747, 49] on input "********" at bounding box center [784, 50] width 182 height 18
type input "********"
click at [865, 10] on icon at bounding box center [866, 11] width 5 height 5
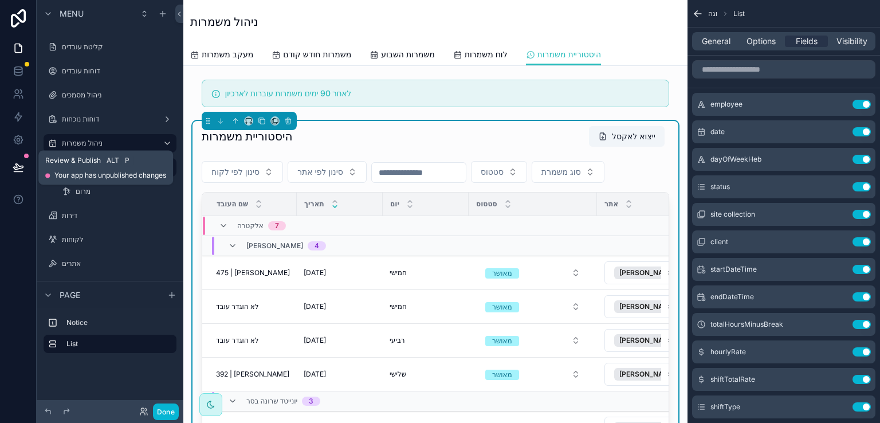
click at [21, 167] on icon at bounding box center [18, 166] width 11 height 11
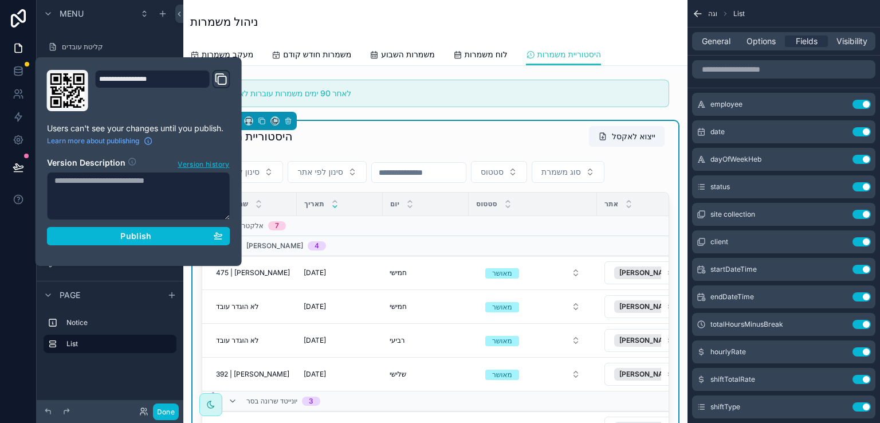
click at [172, 186] on textarea at bounding box center [138, 196] width 183 height 48
click at [148, 177] on textarea "**********" at bounding box center [138, 196] width 183 height 48
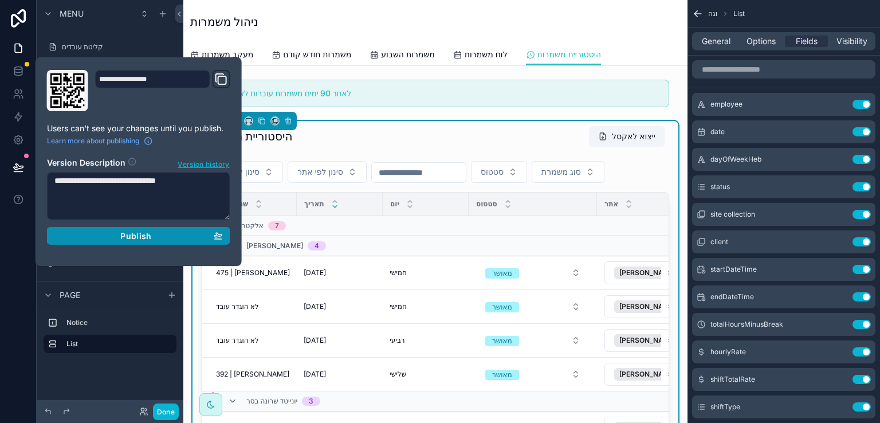
type textarea "**********"
click at [131, 232] on span "Publish" at bounding box center [135, 236] width 31 height 10
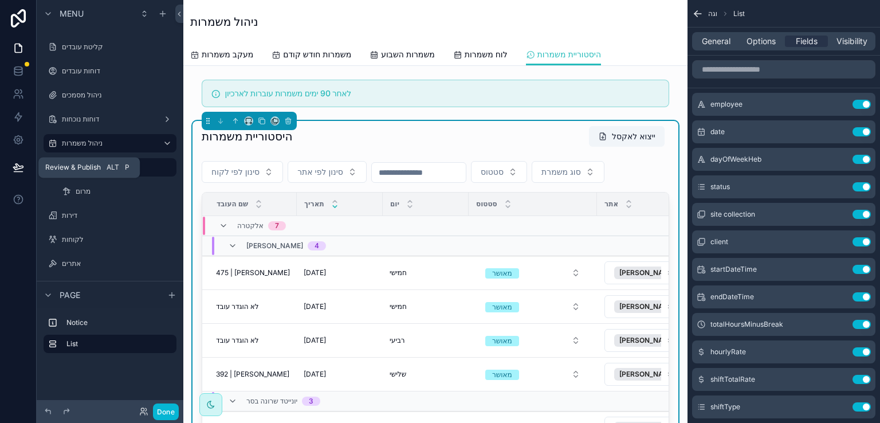
click at [18, 167] on icon at bounding box center [18, 166] width 11 height 11
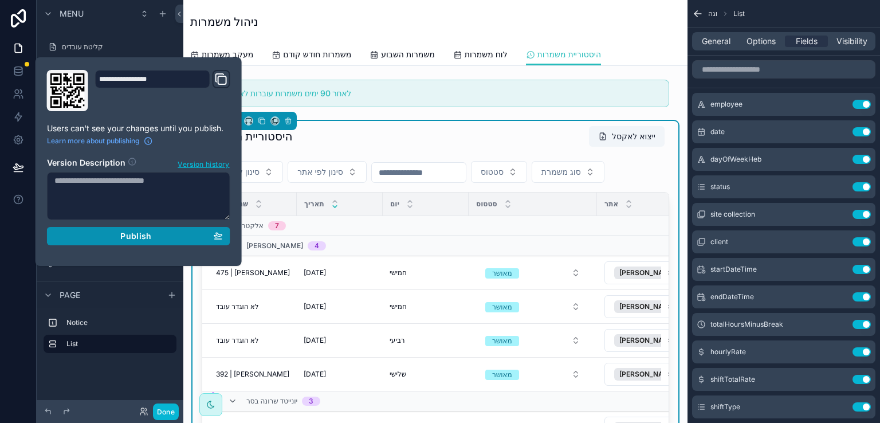
click at [139, 232] on span "Publish" at bounding box center [135, 236] width 31 height 10
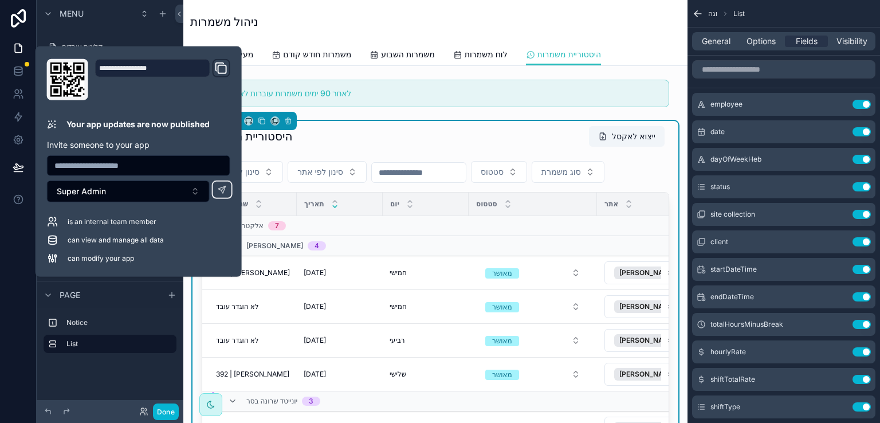
click at [401, 19] on div "ניהול משמרות" at bounding box center [435, 22] width 490 height 16
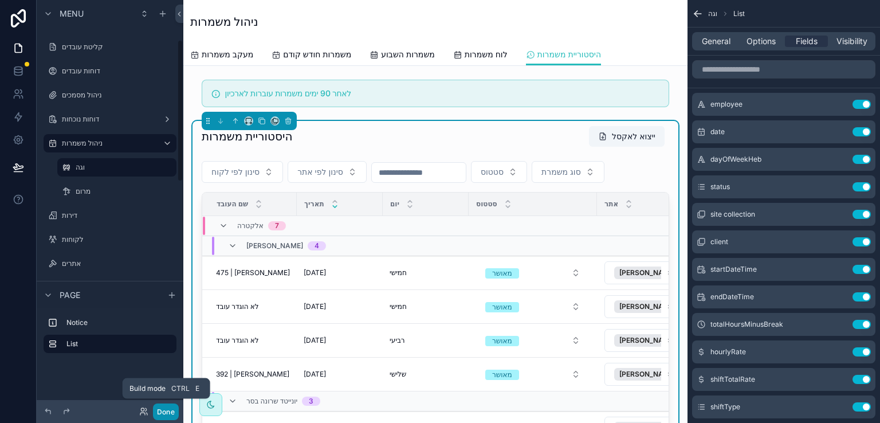
click at [160, 412] on button "Done" at bounding box center [166, 411] width 26 height 17
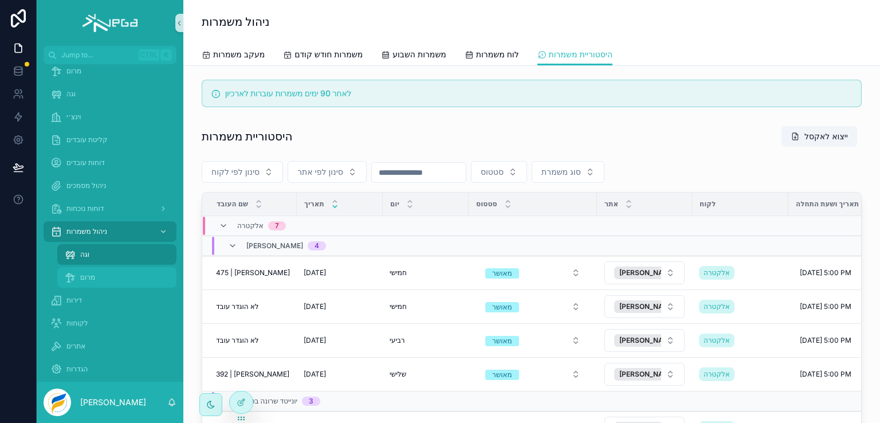
click at [84, 273] on span "מרום" at bounding box center [87, 277] width 15 height 9
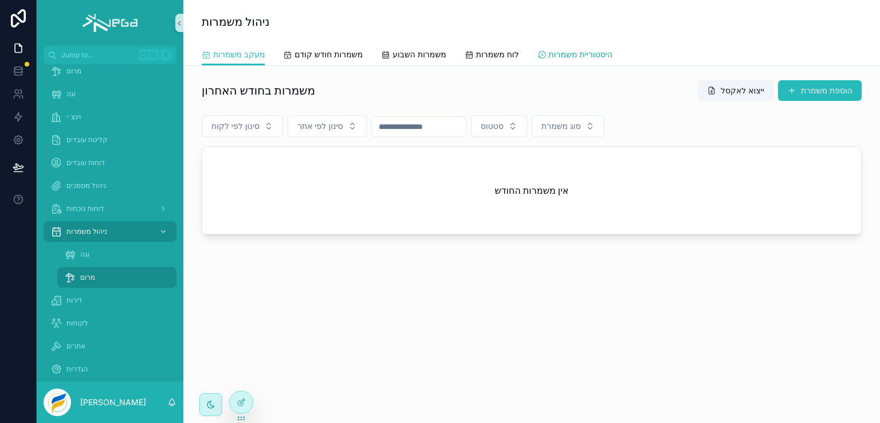
click at [606, 51] on span "היסטוריית משמרות" at bounding box center [581, 54] width 64 height 11
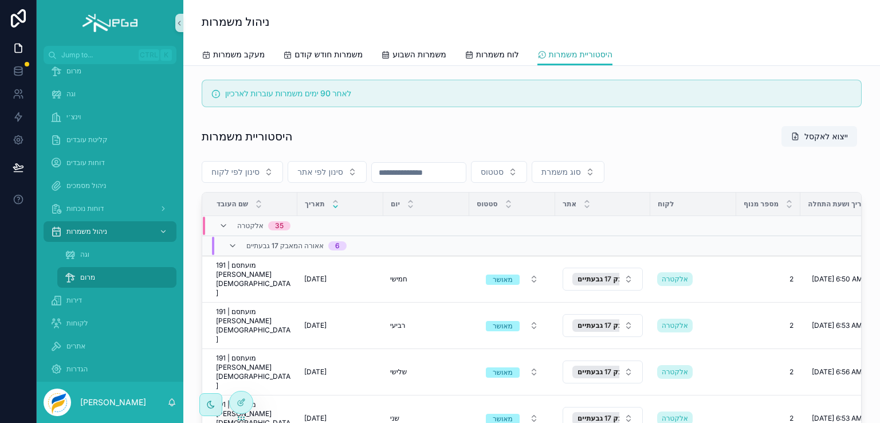
scroll to position [286, 0]
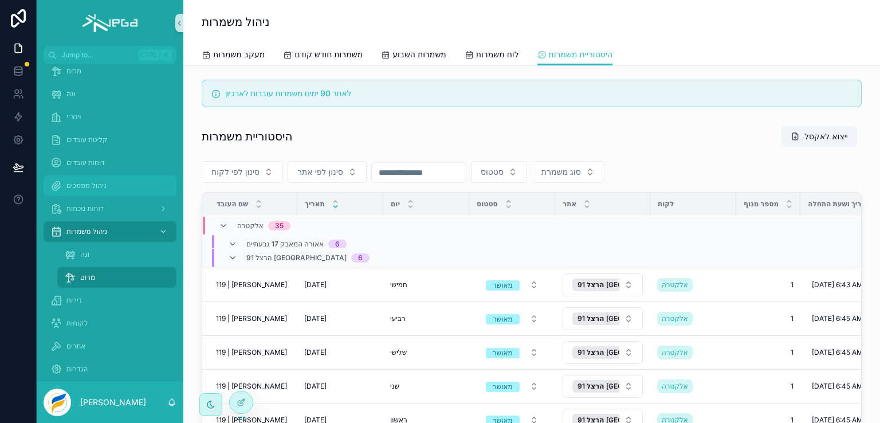
click at [77, 184] on span "ניהול מסמכים" at bounding box center [86, 185] width 40 height 9
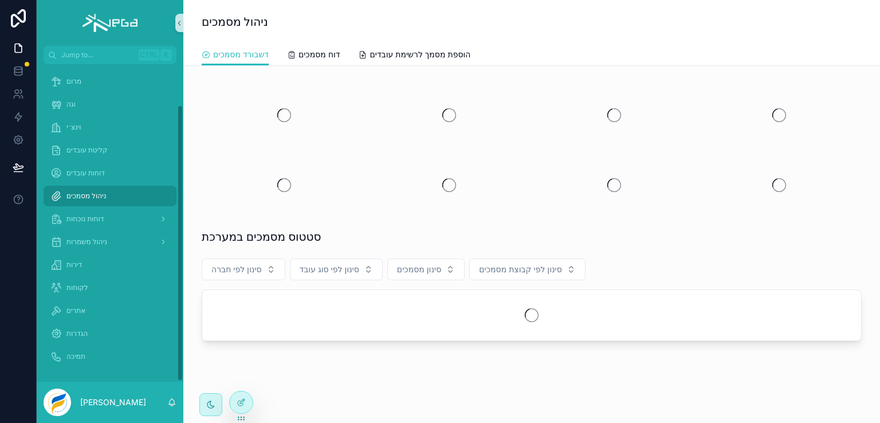
scroll to position [47, 0]
